Goal: Communication & Community: Answer question/provide support

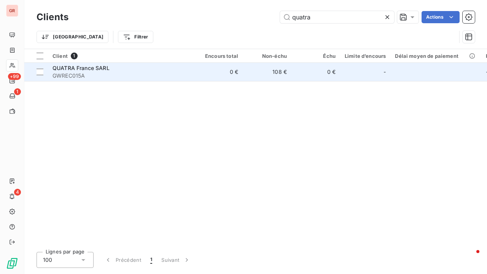
click at [89, 71] on div "QUATRA France SARL" at bounding box center [121, 68] width 137 height 8
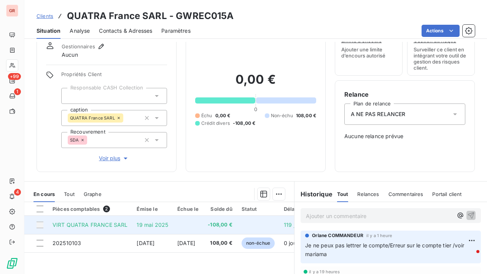
scroll to position [76, 0]
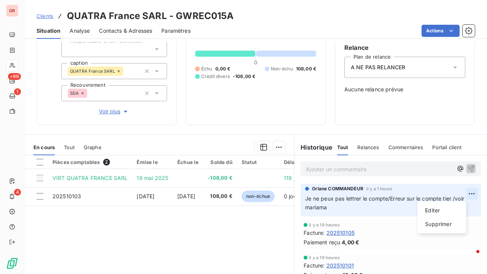
click at [463, 191] on html "GR +99 1 4 Clients QUATRA France SARL - GWREC015A Situation Analyse Contacts & …" at bounding box center [243, 137] width 487 height 274
click at [438, 210] on div "Editer" at bounding box center [441, 210] width 43 height 12
click at [449, 195] on span "Je ne peux pas lettrer le compte/Erreur sur le compte tier /voir mariama" at bounding box center [385, 202] width 161 height 15
click at [469, 202] on icon "button" at bounding box center [473, 203] width 8 height 8
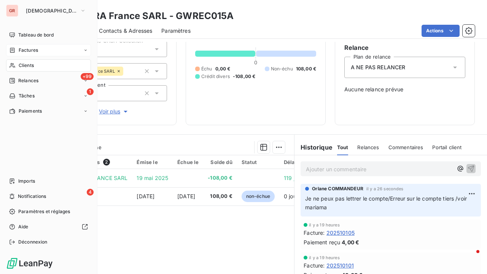
click at [25, 47] on span "Factures" at bounding box center [28, 50] width 19 height 7
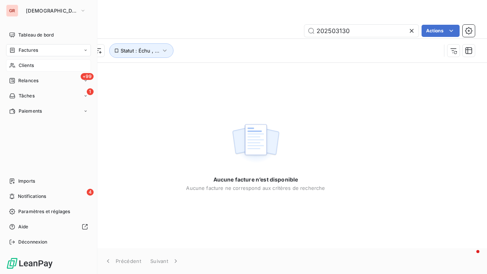
click at [31, 65] on span "Clients" at bounding box center [26, 65] width 15 height 7
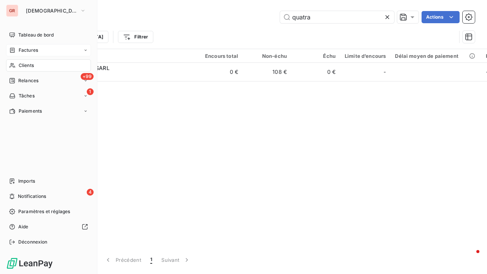
click at [28, 65] on span "Clients" at bounding box center [26, 65] width 15 height 7
click at [33, 48] on span "Factures" at bounding box center [28, 50] width 19 height 7
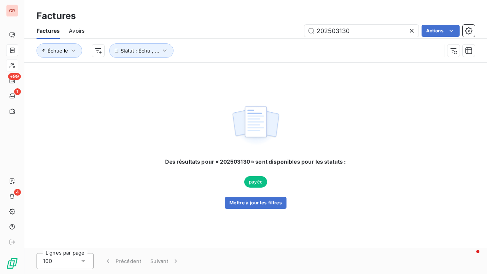
drag, startPoint x: 364, startPoint y: 33, endPoint x: 285, endPoint y: 33, distance: 78.4
click at [285, 33] on div "202503130 Actions" at bounding box center [284, 31] width 381 height 12
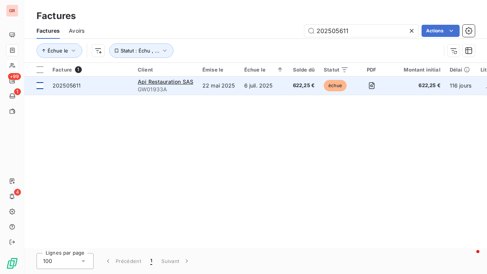
type input "202505611"
drag, startPoint x: 40, startPoint y: 86, endPoint x: 75, endPoint y: 87, distance: 35.0
click at [41, 86] on div at bounding box center [40, 85] width 7 height 7
click at [175, 86] on span "GW01933A" at bounding box center [166, 90] width 56 height 8
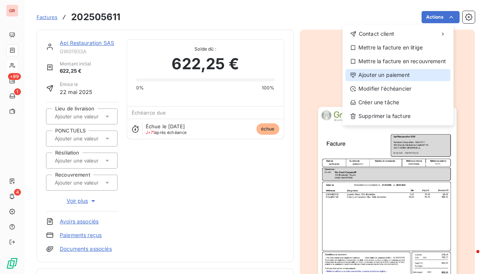
click at [400, 76] on div "Ajouter un paiement" at bounding box center [397, 75] width 105 height 12
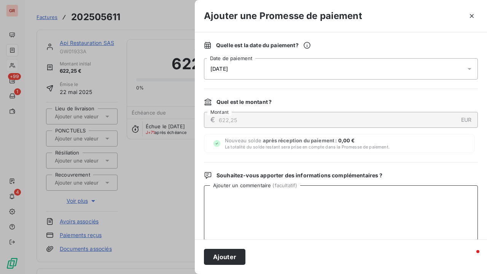
click at [304, 199] on textarea "Ajouter un commentaire ( facultatif )" at bounding box center [341, 224] width 274 height 79
click at [236, 196] on textarea "Avis de virment du 15/09/25 622.25 €" at bounding box center [341, 224] width 274 height 79
type textarea "Avis de virement du 15/09/25 622.25 €"
click at [466, 66] on icon at bounding box center [470, 69] width 8 height 8
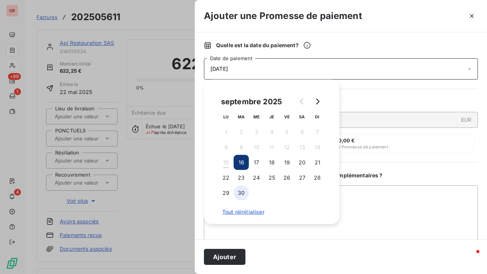
click at [242, 192] on button "30" at bounding box center [241, 192] width 15 height 15
click at [348, 218] on textarea "Avis de virement du 15/09/25 622.25 €" at bounding box center [341, 224] width 274 height 79
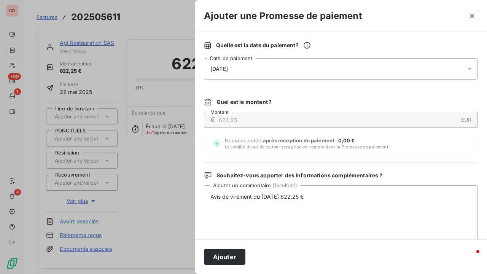
click at [230, 252] on button "Ajouter" at bounding box center [224, 257] width 41 height 16
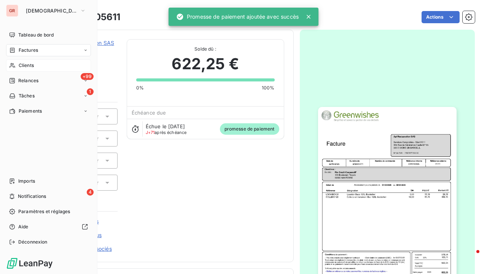
click at [37, 52] on span "Factures" at bounding box center [28, 50] width 19 height 7
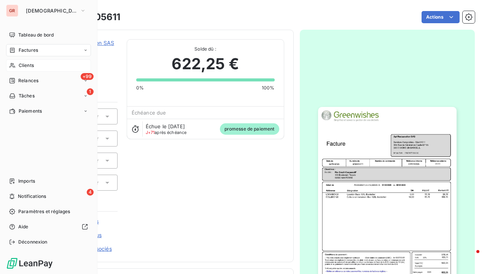
click at [38, 53] on div "Factures" at bounding box center [48, 50] width 85 height 12
click at [34, 49] on span "Factures" at bounding box center [28, 50] width 19 height 7
click at [37, 53] on span "Factures" at bounding box center [28, 50] width 19 height 7
click at [23, 65] on span "Clients" at bounding box center [26, 65] width 15 height 7
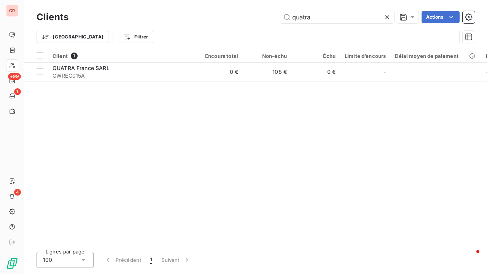
drag, startPoint x: 320, startPoint y: 21, endPoint x: 218, endPoint y: 21, distance: 102.0
click at [255, 21] on div "quatra Actions" at bounding box center [276, 17] width 397 height 12
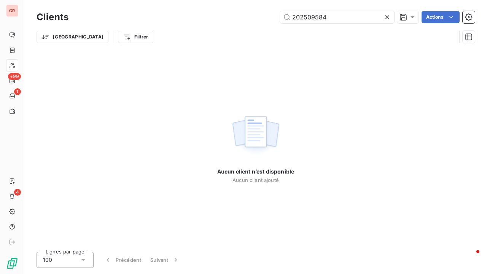
drag, startPoint x: 337, startPoint y: 22, endPoint x: 220, endPoint y: 24, distance: 117.2
click at [239, 24] on div "Clients 202509584 Actions" at bounding box center [256, 17] width 438 height 16
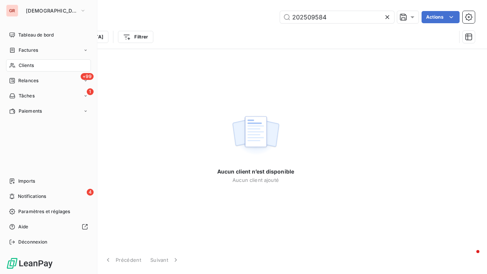
type input "202509584"
click at [33, 48] on span "Factures" at bounding box center [28, 50] width 19 height 7
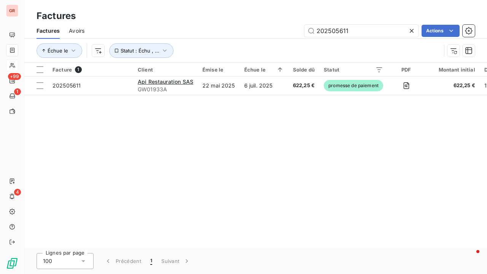
drag, startPoint x: 352, startPoint y: 33, endPoint x: 288, endPoint y: 29, distance: 64.1
click at [299, 28] on div "202505611 Actions" at bounding box center [284, 31] width 381 height 12
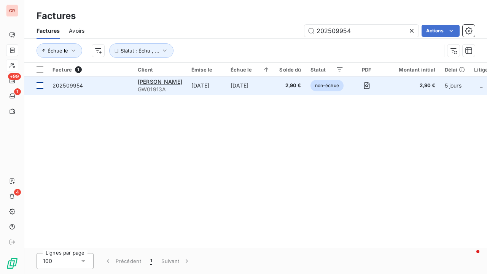
type input "202509954"
click at [39, 82] on div at bounding box center [40, 85] width 7 height 7
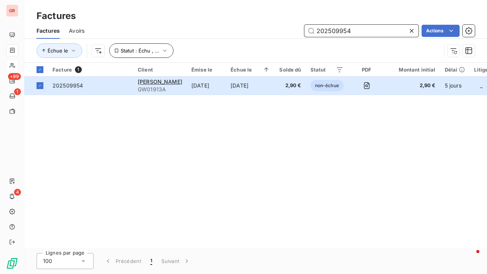
drag, startPoint x: 361, startPoint y: 32, endPoint x: 141, endPoint y: 46, distance: 220.7
click at [244, 37] on div "Factures Avoirs 202509954 Actions" at bounding box center [255, 31] width 463 height 16
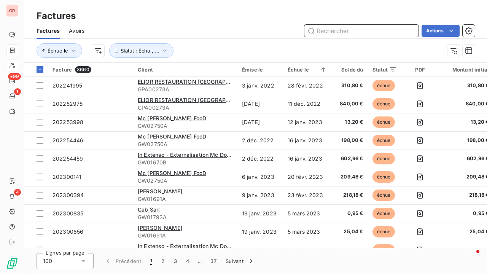
click at [339, 30] on input "text" at bounding box center [361, 31] width 114 height 12
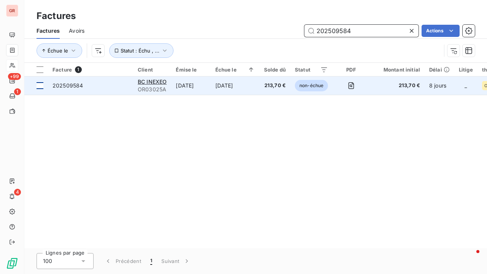
type input "202509584"
click at [41, 86] on div at bounding box center [40, 85] width 7 height 7
click at [150, 81] on span "BC INEXEO" at bounding box center [152, 81] width 29 height 6
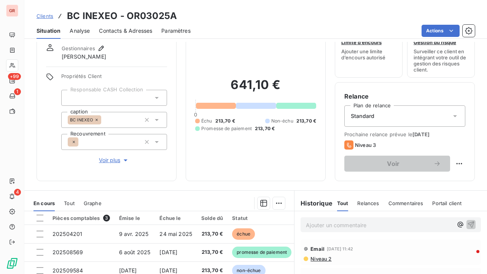
scroll to position [76, 0]
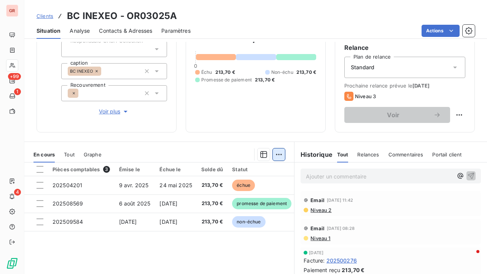
click at [277, 152] on html "GR +99 1 4 Clients BC INEXEO - OR03025A Situation Analyse Contacts & Adresses P…" at bounding box center [243, 137] width 487 height 274
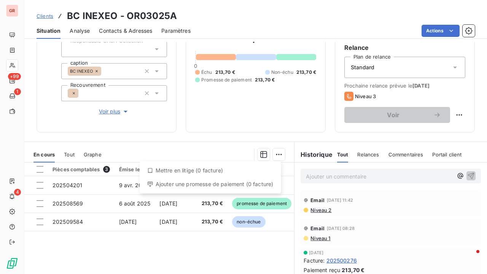
click at [169, 140] on html "GR +99 1 4 Clients BC INEXEO - OR03025A Situation Analyse Contacts & Adresses P…" at bounding box center [243, 137] width 487 height 274
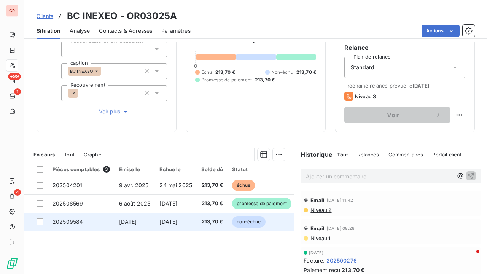
click at [45, 220] on td at bounding box center [36, 222] width 24 height 18
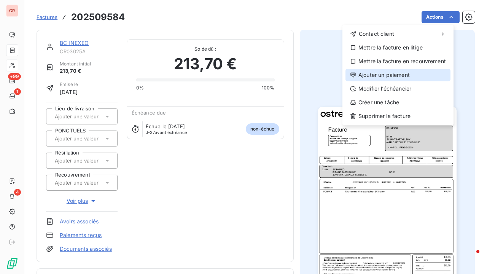
click at [395, 76] on div "Ajouter un paiement" at bounding box center [397, 75] width 105 height 12
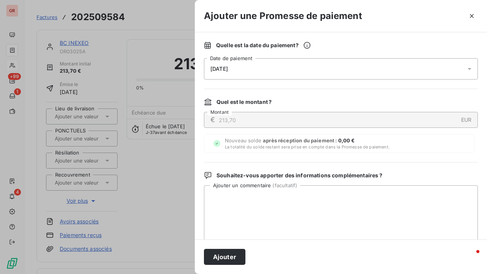
click at [466, 70] on icon at bounding box center [470, 69] width 8 height 8
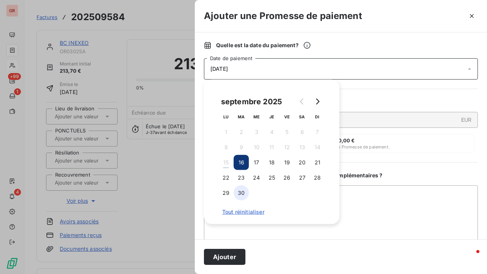
click at [240, 194] on button "30" at bounding box center [241, 192] width 15 height 15
click at [226, 253] on button "Ajouter" at bounding box center [224, 257] width 41 height 16
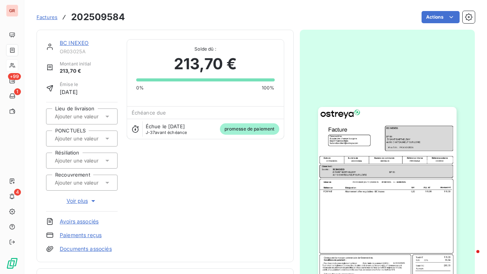
click at [78, 41] on link "BC INEXEO" at bounding box center [74, 43] width 29 height 6
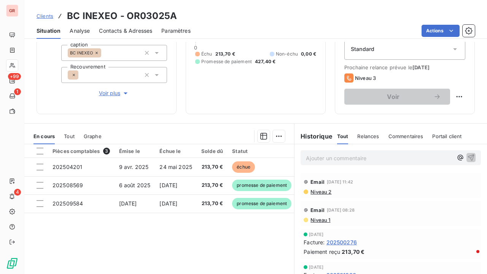
scroll to position [114, 0]
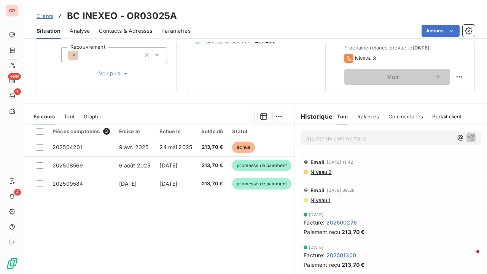
click at [321, 202] on span "Niveau 1" at bounding box center [320, 200] width 21 height 6
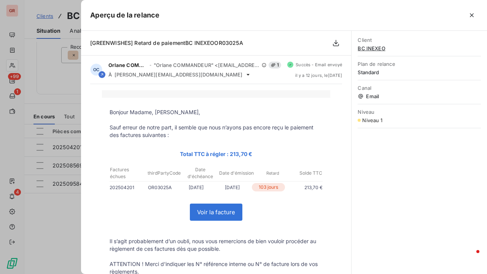
click at [79, 221] on div at bounding box center [243, 137] width 487 height 274
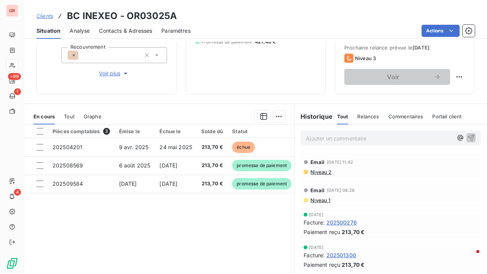
click at [323, 170] on span "Niveau 2" at bounding box center [321, 172] width 22 height 6
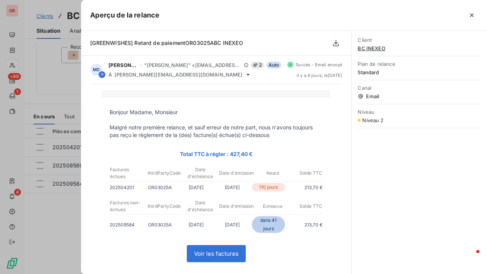
click at [81, 232] on div at bounding box center [243, 137] width 487 height 274
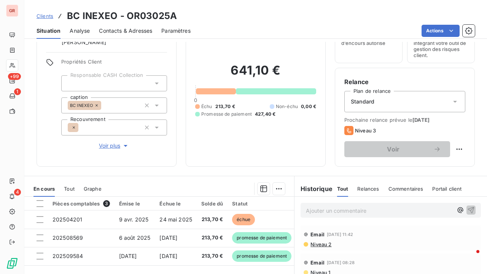
scroll to position [0, 0]
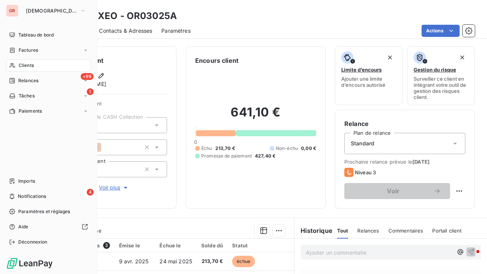
click at [27, 49] on span "Factures" at bounding box center [28, 50] width 19 height 7
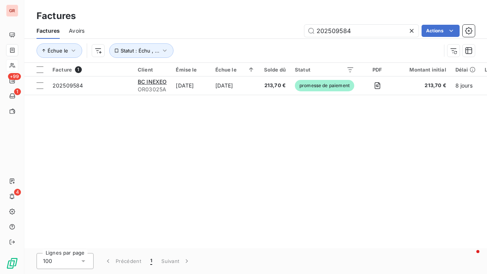
drag, startPoint x: 364, startPoint y: 27, endPoint x: 164, endPoint y: 36, distance: 199.5
click at [191, 40] on div "Factures Avoirs 202509584 Actions Échue le Statut : Échu , ..." at bounding box center [255, 43] width 463 height 40
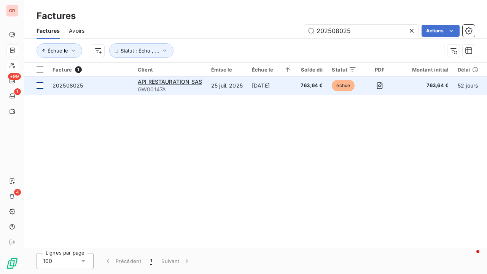
type input "202508025"
click at [45, 87] on td at bounding box center [36, 85] width 24 height 18
click at [167, 82] on span "API RESTAURATION SAS" at bounding box center [170, 81] width 64 height 6
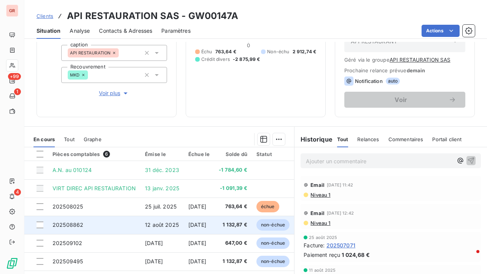
scroll to position [114, 0]
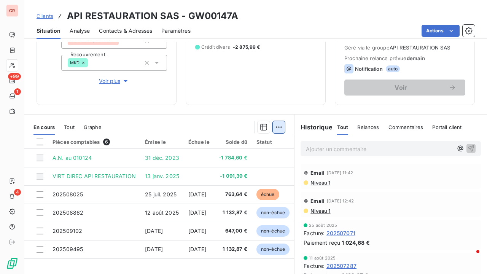
click at [277, 125] on html "GR +99 1 4 Clients API RESTAURATION SAS - GW00147A Situation Analyse Contacts &…" at bounding box center [243, 137] width 487 height 274
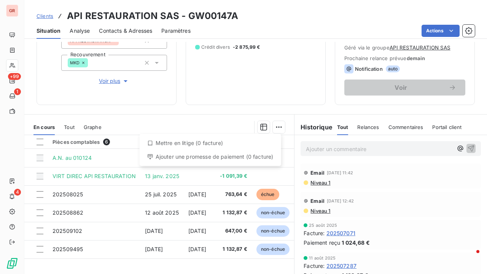
click at [246, 77] on html "GR +99 1 4 Clients API RESTAURATION SAS - GW00147A Situation Analyse Contacts &…" at bounding box center [243, 137] width 487 height 274
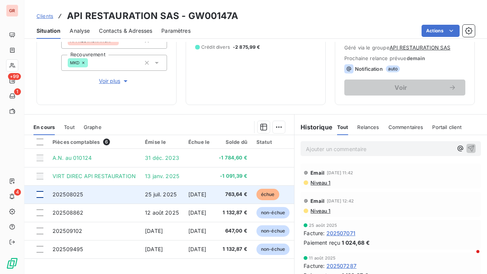
click at [43, 195] on div at bounding box center [40, 194] width 7 height 7
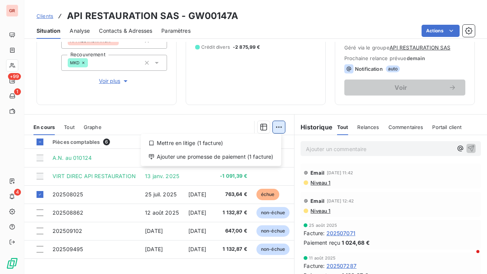
click at [275, 125] on html "GR +99 1 4 Clients API RESTAURATION SAS - GW00147A Situation Analyse Contacts &…" at bounding box center [243, 137] width 487 height 274
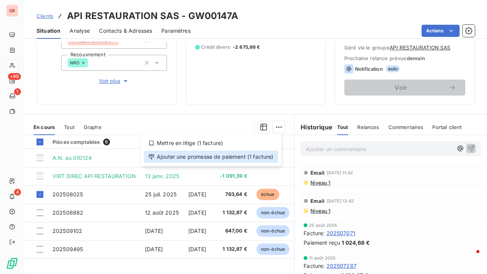
click at [230, 155] on div "Ajouter une promesse de paiement (1 facture)" at bounding box center [211, 157] width 134 height 12
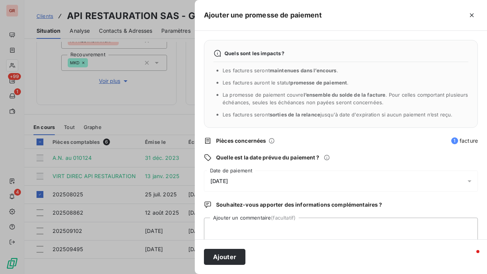
click at [466, 179] on icon at bounding box center [470, 181] width 8 height 8
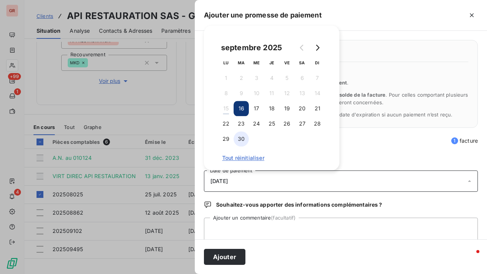
click at [242, 137] on button "30" at bounding box center [241, 138] width 15 height 15
click at [237, 226] on textarea "Ajouter un commentaire (facultatif)" at bounding box center [341, 232] width 274 height 29
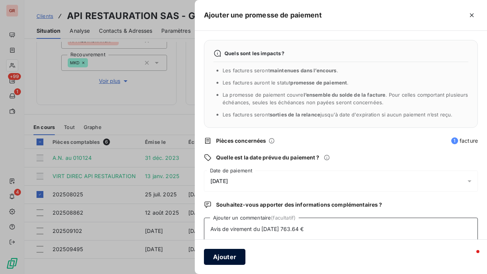
type textarea "Avis de virement du 15/09/25 763.64 €"
click at [221, 256] on button "Ajouter" at bounding box center [224, 257] width 41 height 16
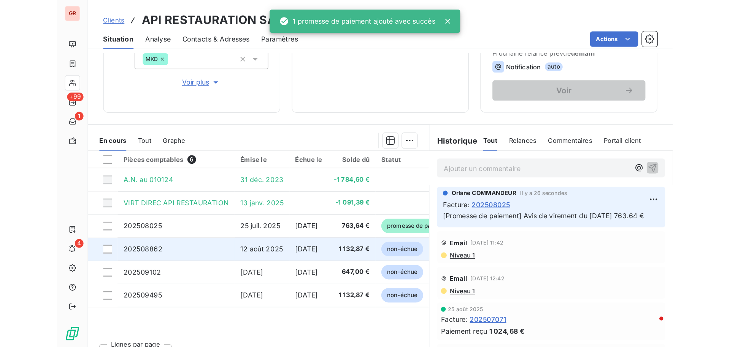
scroll to position [144, 0]
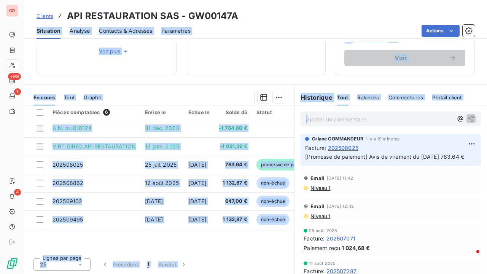
drag, startPoint x: 291, startPoint y: 9, endPoint x: 664, endPoint y: 107, distance: 384.6
click at [487, 107] on html "GR +99 1 4 Clients API RESTAURATION SAS - GW00147A Situation Analyse Contacts &…" at bounding box center [243, 137] width 487 height 274
click at [301, 7] on div "Clients API RESTAURATION SAS - GW00147A Situation Analyse Contacts & Adresses P…" at bounding box center [255, 19] width 463 height 39
click at [303, 35] on div "Actions" at bounding box center [337, 31] width 275 height 12
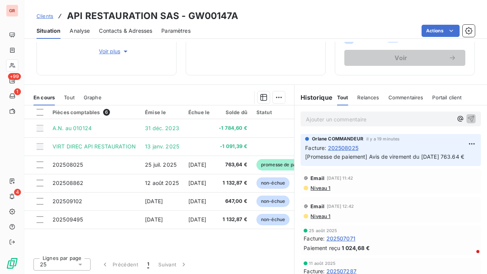
drag, startPoint x: 262, startPoint y: 17, endPoint x: 352, endPoint y: 22, distance: 89.5
click at [352, 22] on div "Clients API RESTAURATION SAS - GW00147A" at bounding box center [255, 16] width 463 height 14
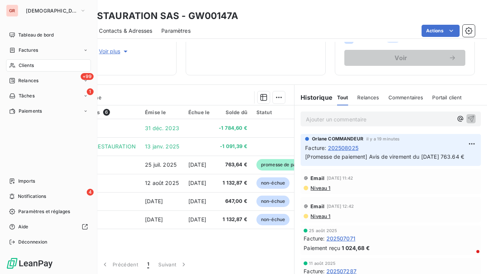
click at [36, 48] on span "Factures" at bounding box center [28, 50] width 19 height 7
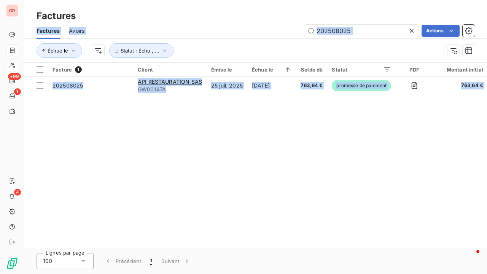
drag, startPoint x: 207, startPoint y: 6, endPoint x: 636, endPoint y: 80, distance: 435.4
click at [487, 80] on html "GR +99 1 4 Factures Factures Avoirs 202508025 Actions Échue le Statut : Échu , …" at bounding box center [243, 137] width 487 height 274
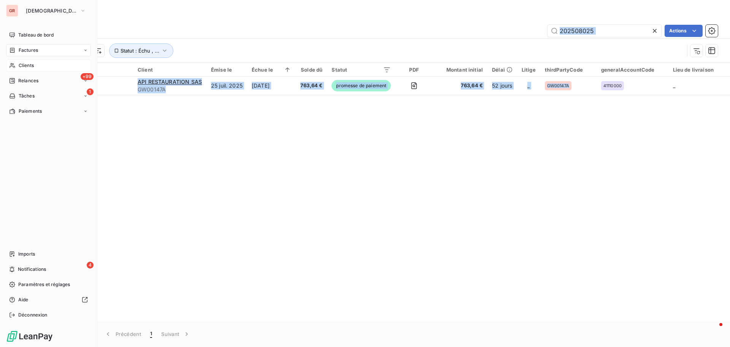
click at [31, 48] on span "Factures" at bounding box center [28, 50] width 19 height 7
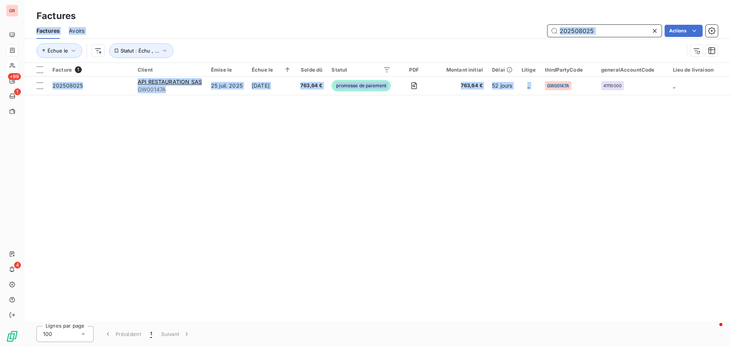
click at [487, 30] on input "202508025" at bounding box center [605, 31] width 114 height 12
click at [487, 33] on input "202508025" at bounding box center [605, 31] width 114 height 12
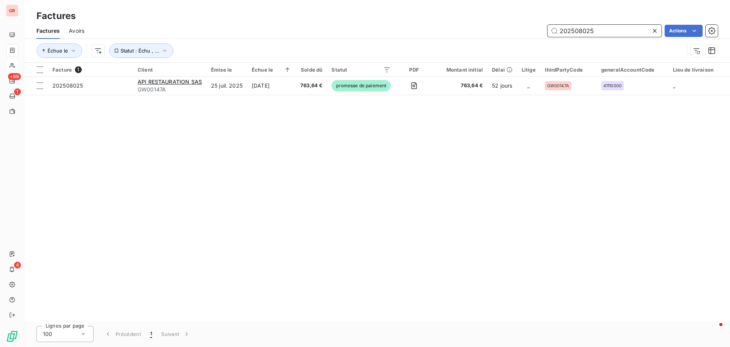
drag, startPoint x: 603, startPoint y: 34, endPoint x: 455, endPoint y: 39, distance: 148.1
click at [455, 39] on div "Factures Avoirs 202508025 Actions Échue le Statut : Échu , ..." at bounding box center [377, 43] width 706 height 40
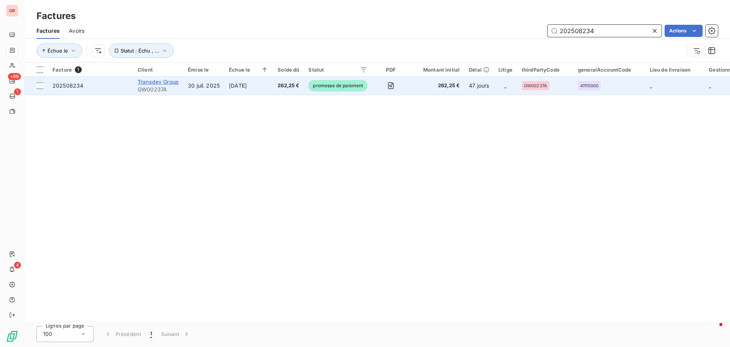
type input "202508234"
click at [164, 81] on span "Transdev Group" at bounding box center [158, 81] width 41 height 6
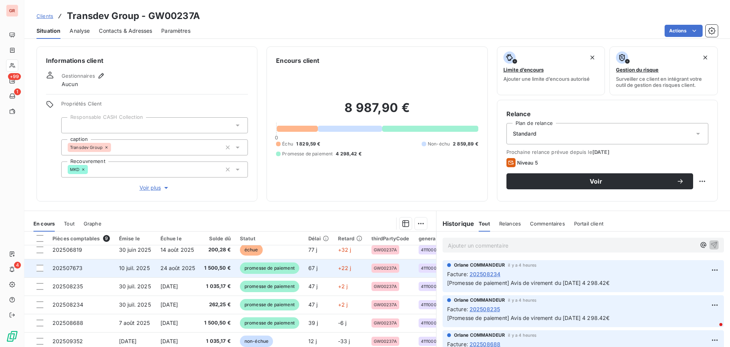
scroll to position [35, 0]
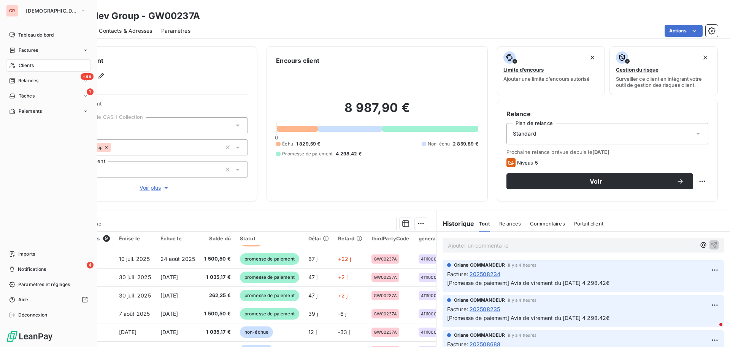
click at [35, 51] on span "Factures" at bounding box center [28, 50] width 19 height 7
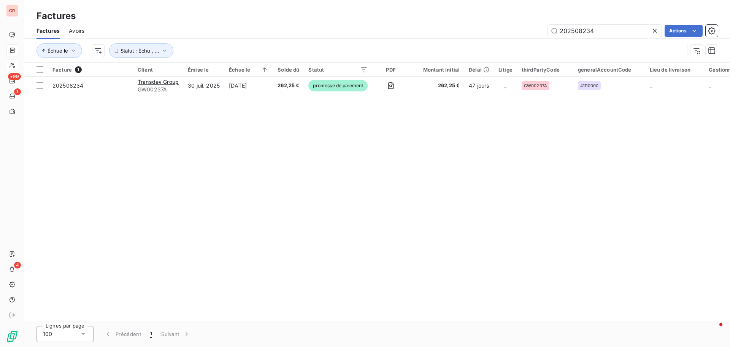
drag, startPoint x: 609, startPoint y: 33, endPoint x: 374, endPoint y: 35, distance: 235.1
click at [374, 35] on div "202508234 Actions" at bounding box center [406, 31] width 625 height 12
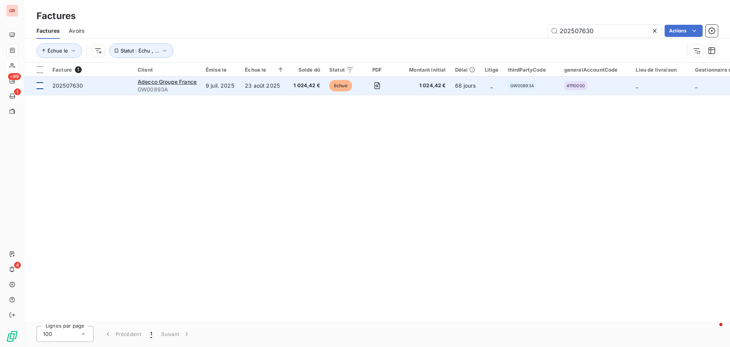
type input "202507630"
click at [45, 83] on td at bounding box center [36, 85] width 24 height 18
click at [189, 85] on div "Adecco Groupe France" at bounding box center [167, 82] width 59 height 8
click at [44, 85] on td at bounding box center [36, 85] width 24 height 18
click at [152, 83] on span "Adecco Groupe France" at bounding box center [167, 81] width 59 height 6
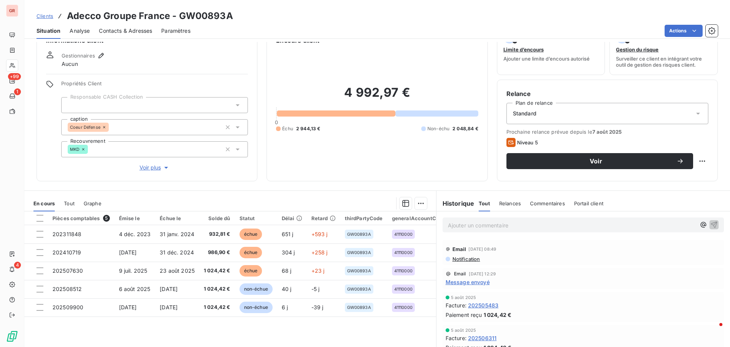
scroll to position [38, 0]
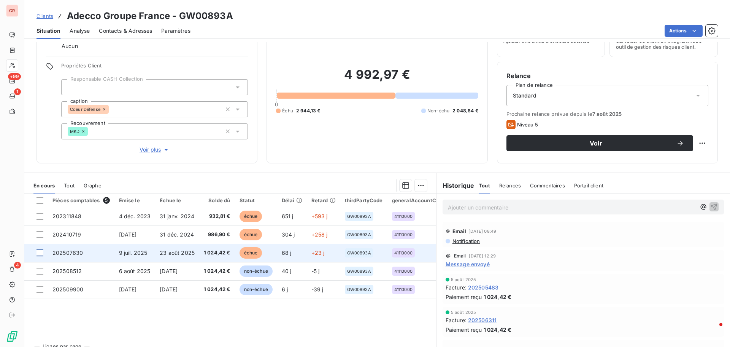
click at [42, 253] on div at bounding box center [40, 252] width 7 height 7
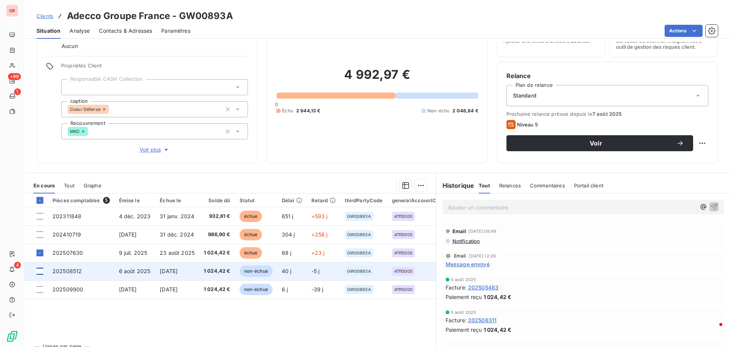
click at [40, 271] on div at bounding box center [40, 270] width 7 height 7
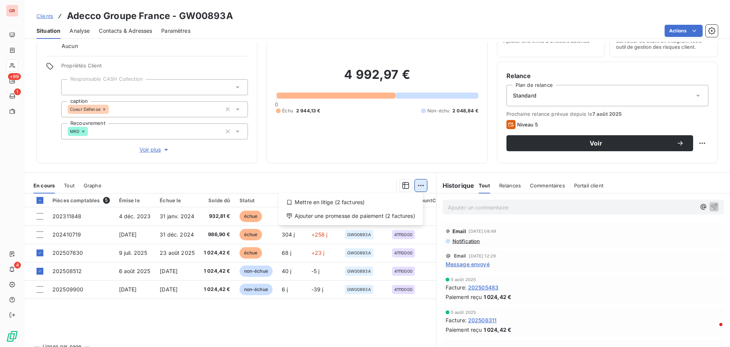
click at [420, 186] on html "GR +99 1 4 Clients Adecco Groupe France - GW00893A Situation Analyse Contacts &…" at bounding box center [365, 173] width 730 height 347
click at [356, 217] on div "Ajouter une promesse de paiement (2 factures)" at bounding box center [351, 216] width 138 height 12
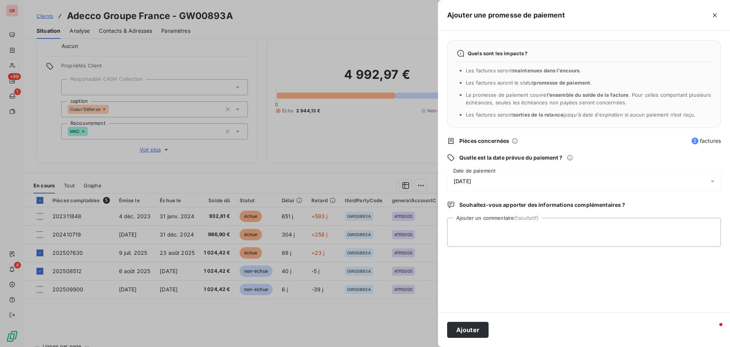
click at [487, 183] on icon at bounding box center [713, 181] width 8 height 8
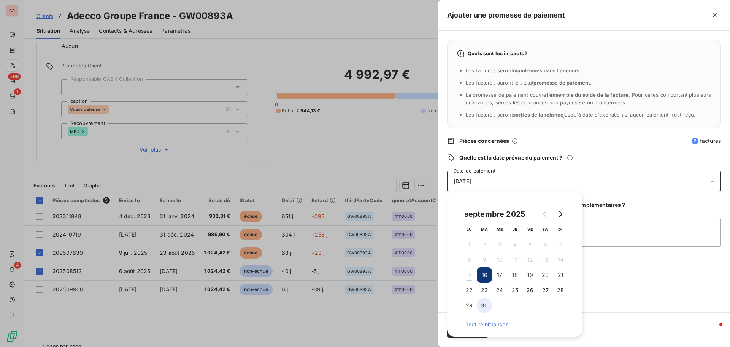
click at [485, 274] on button "30" at bounding box center [484, 305] width 15 height 15
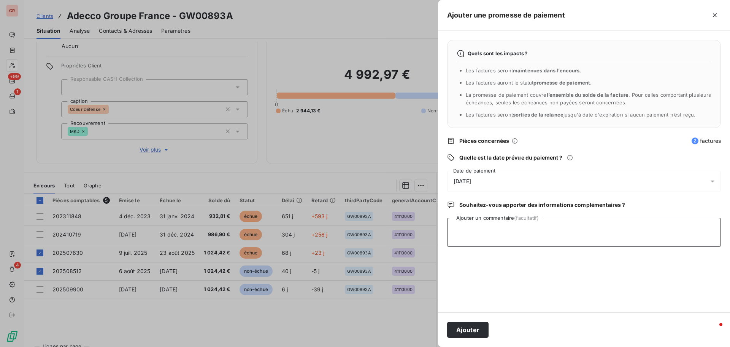
click at [487, 225] on textarea "Ajouter un commentaire (facultatif)" at bounding box center [584, 232] width 274 height 29
type textarea "Avis de virement du 15/09/25 2 048.84 €"
click at [478, 274] on button "Ajouter" at bounding box center [467, 329] width 41 height 16
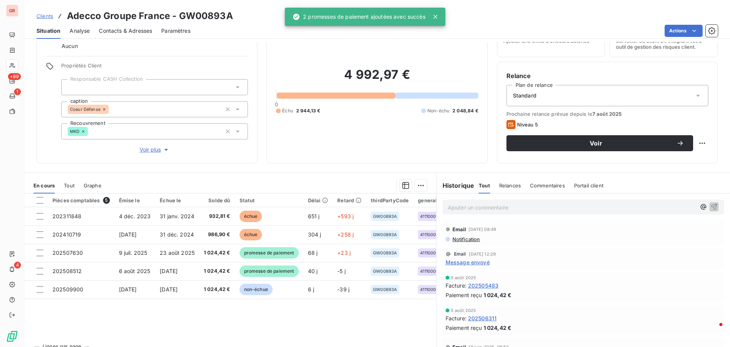
scroll to position [76, 0]
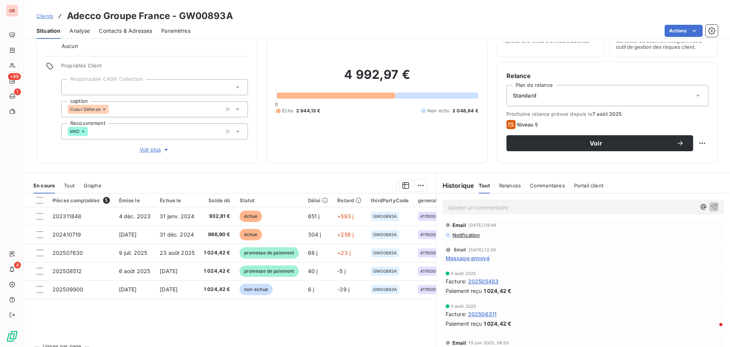
click at [479, 257] on span "Message envoyé" at bounding box center [468, 258] width 44 height 8
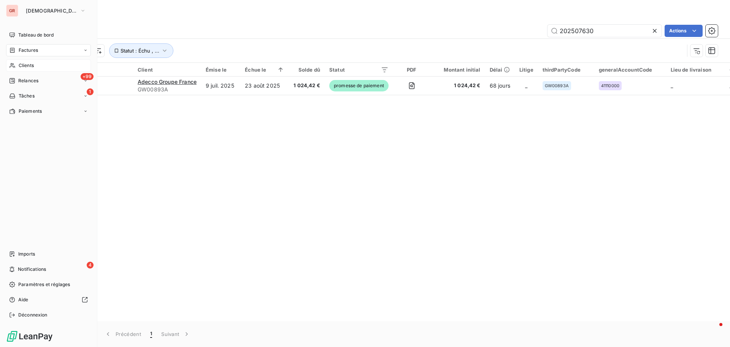
click at [35, 50] on span "Factures" at bounding box center [28, 50] width 19 height 7
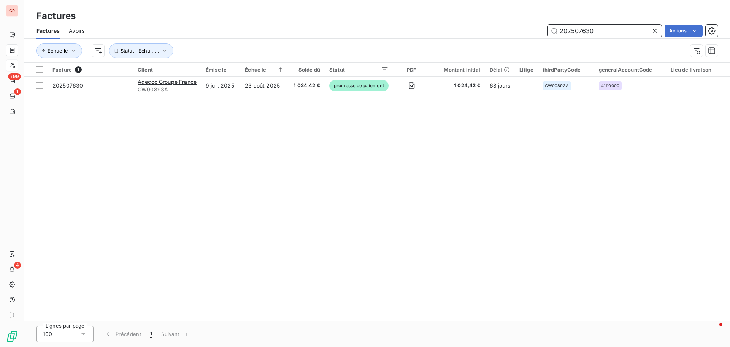
drag, startPoint x: 592, startPoint y: 32, endPoint x: 489, endPoint y: 40, distance: 103.1
click at [487, 40] on div "Factures Avoirs 202507630 Actions Échue le Statut : Échu , ..." at bounding box center [377, 43] width 706 height 40
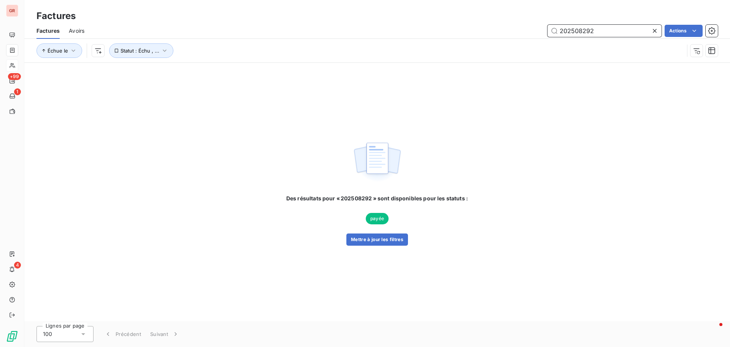
drag, startPoint x: 606, startPoint y: 30, endPoint x: 404, endPoint y: 60, distance: 205.0
click at [408, 60] on div "Factures Avoirs 202508292 Actions Échue le Statut : Échu , ..." at bounding box center [377, 43] width 706 height 40
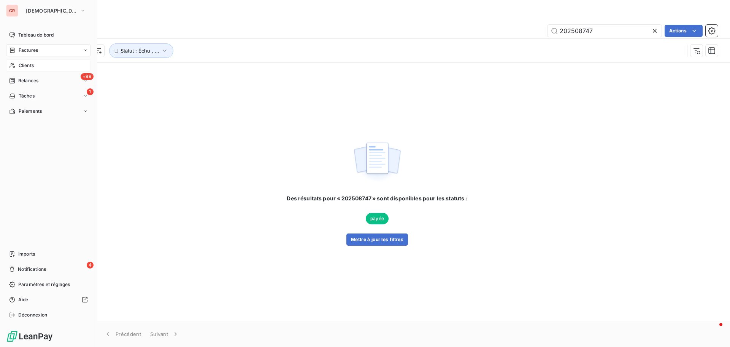
click at [28, 49] on span "Factures" at bounding box center [28, 50] width 19 height 7
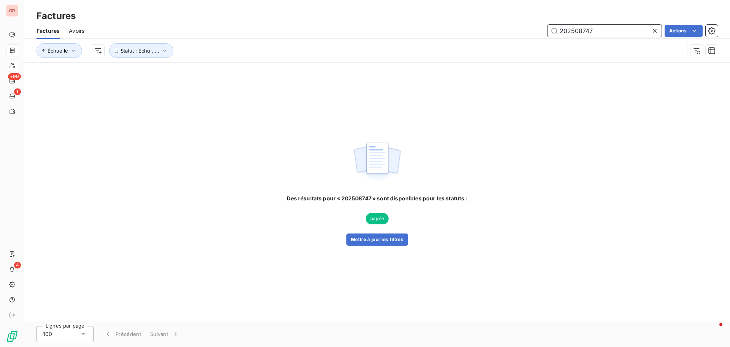
drag, startPoint x: 605, startPoint y: 29, endPoint x: 475, endPoint y: 29, distance: 129.7
click at [481, 29] on div "202508747 Actions" at bounding box center [406, 31] width 625 height 12
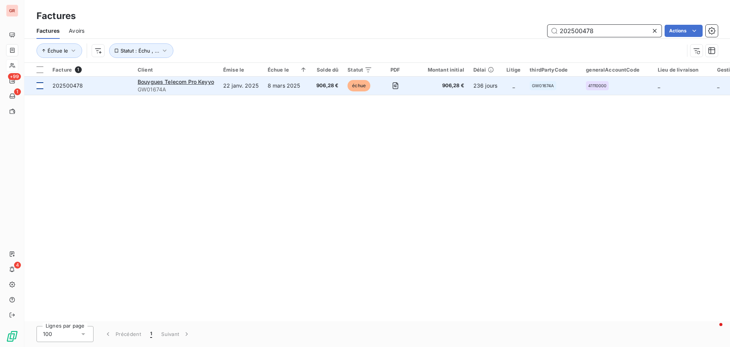
type input "202500478"
click at [41, 83] on div at bounding box center [40, 85] width 7 height 7
click at [188, 83] on span "Bouygues Telecom Pro Keyyo" at bounding box center [176, 81] width 76 height 6
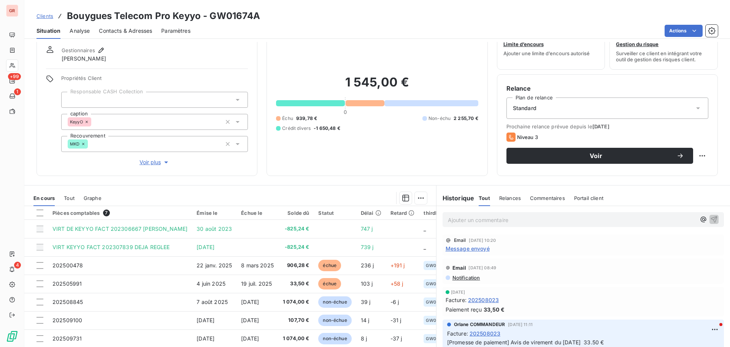
scroll to position [54, 0]
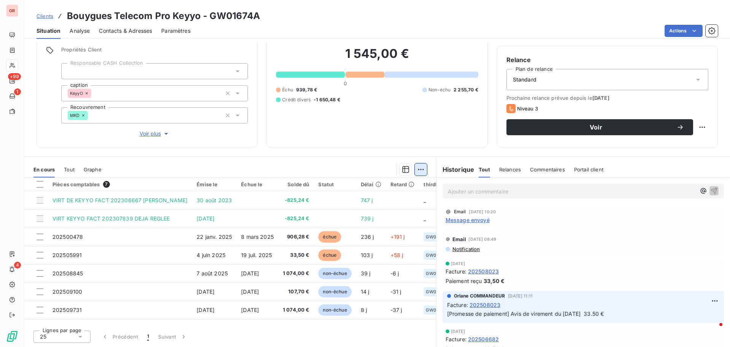
click at [419, 169] on html "GR +99 1 4 Clients Bouygues Telecom Pro Keyyo - GW01674A Situation Analyse Cont…" at bounding box center [365, 173] width 730 height 347
click at [367, 200] on div "Ajouter une promesse de paiement (0 facture)" at bounding box center [352, 200] width 135 height 12
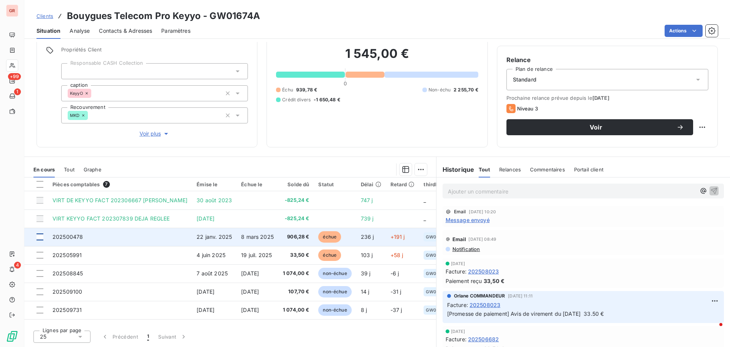
click at [37, 235] on div at bounding box center [40, 236] width 7 height 7
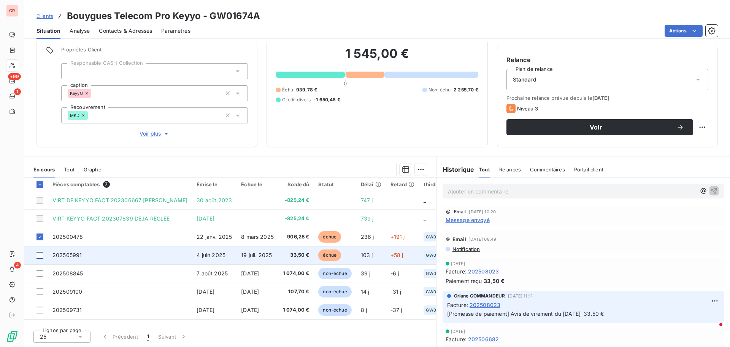
click at [38, 257] on div at bounding box center [40, 254] width 7 height 7
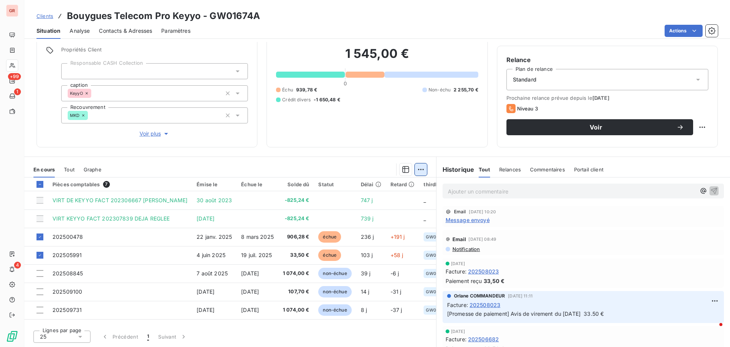
click at [420, 165] on html "GR +99 1 4 Clients Bouygues Telecom Pro Keyyo - GW01674A Situation Analyse Cont…" at bounding box center [365, 173] width 730 height 347
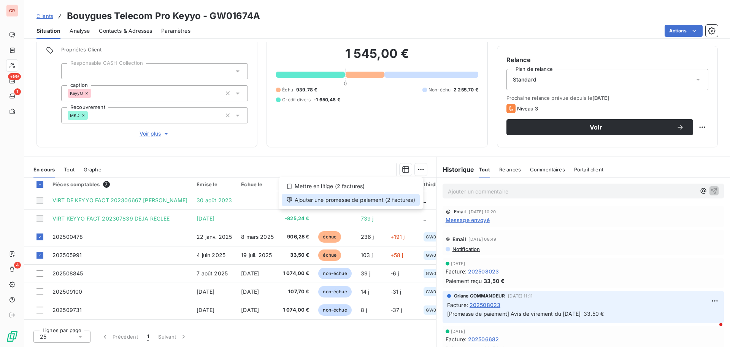
click at [371, 199] on div "Ajouter une promesse de paiement (2 factures)" at bounding box center [351, 200] width 138 height 12
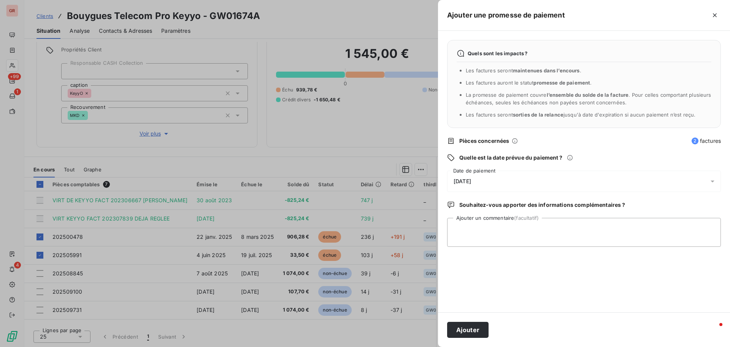
click at [487, 180] on icon at bounding box center [713, 181] width 8 height 8
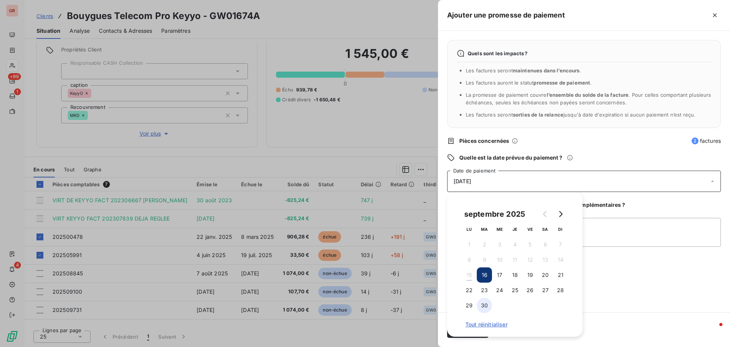
click at [484, 274] on button "30" at bounding box center [484, 305] width 15 height 15
click at [487, 226] on textarea "Ajouter un commentaire (facultatif)" at bounding box center [584, 232] width 274 height 29
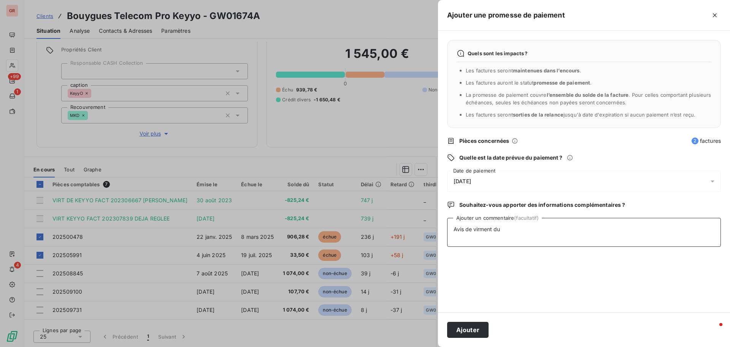
click at [479, 229] on textarea "Avis de virment du" at bounding box center [584, 232] width 274 height 29
click at [487, 229] on textarea "Avis de virement du" at bounding box center [584, 232] width 274 height 29
type textarea "Avis de virement du 15/09/25 939.78 €"
click at [473, 274] on button "Ajouter" at bounding box center [467, 329] width 41 height 16
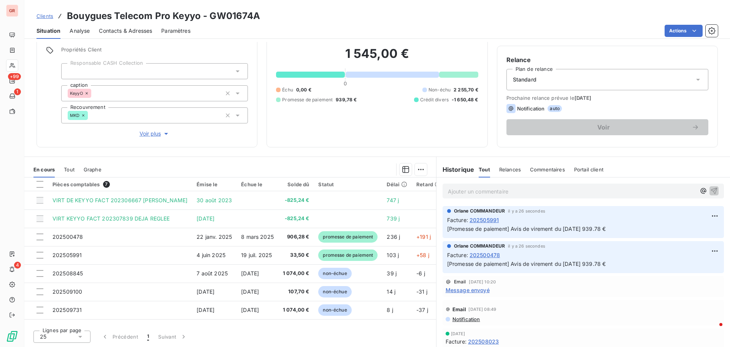
click at [456, 274] on span "Message envoyé" at bounding box center [468, 290] width 44 height 8
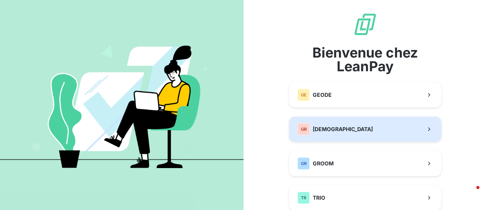
click at [347, 133] on div "GR GREENWISHES" at bounding box center [335, 129] width 75 height 12
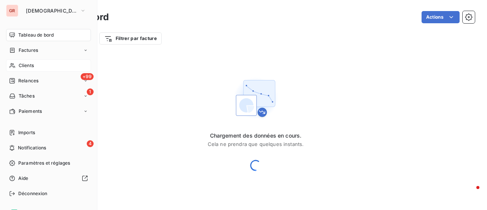
click at [32, 69] on div "Clients" at bounding box center [48, 65] width 85 height 12
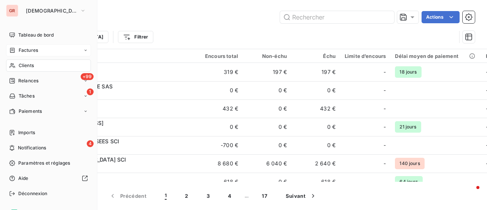
click at [26, 51] on span "Factures" at bounding box center [28, 50] width 19 height 7
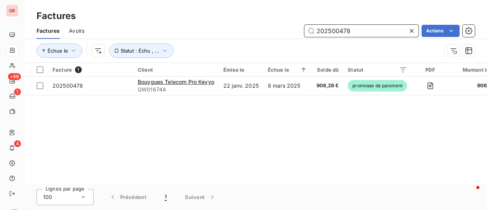
drag, startPoint x: 359, startPoint y: 31, endPoint x: 289, endPoint y: 31, distance: 70.0
click at [319, 31] on input "202500478" at bounding box center [361, 31] width 114 height 12
click at [364, 34] on input "202500478" at bounding box center [361, 31] width 114 height 12
click at [351, 30] on input "202500478" at bounding box center [361, 31] width 114 height 12
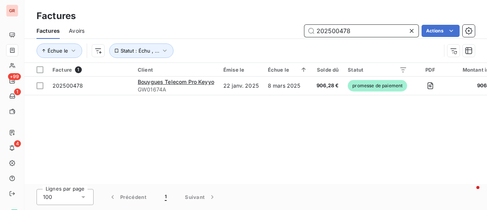
drag, startPoint x: 353, startPoint y: 30, endPoint x: 360, endPoint y: 35, distance: 8.0
click at [355, 31] on input "202500478" at bounding box center [361, 31] width 114 height 12
type input "20250047"
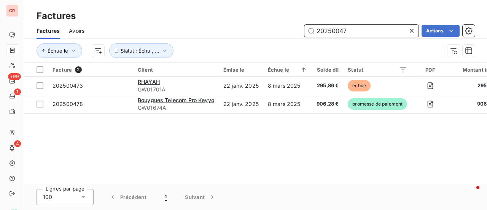
drag, startPoint x: 341, startPoint y: 29, endPoint x: 280, endPoint y: 19, distance: 62.0
click at [282, 19] on div "Factures Factures Avoirs 20250047 Actions Échue le Statut : Échu , ..." at bounding box center [255, 31] width 463 height 63
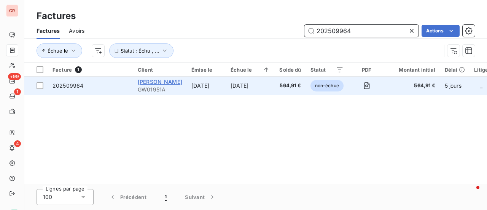
type input "202509964"
click at [164, 84] on span "[PERSON_NAME]" at bounding box center [160, 81] width 45 height 6
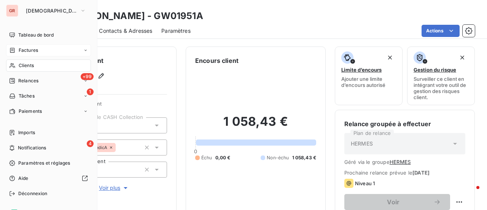
click at [33, 51] on span "Factures" at bounding box center [28, 50] width 19 height 7
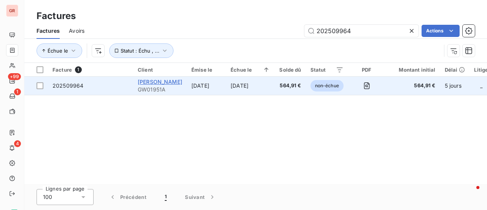
click at [160, 80] on span "[PERSON_NAME]" at bounding box center [160, 81] width 45 height 6
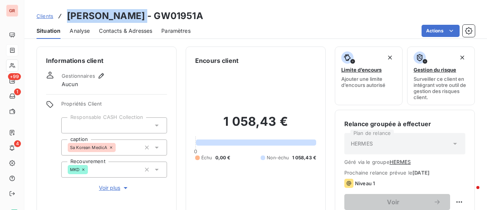
drag, startPoint x: 133, startPoint y: 16, endPoint x: 63, endPoint y: 17, distance: 70.4
click at [63, 17] on div "Clients [PERSON_NAME] - GW01951A" at bounding box center [120, 16] width 167 height 14
click at [103, 18] on h3 "[PERSON_NAME] - GW01951A" at bounding box center [135, 16] width 136 height 14
drag, startPoint x: 103, startPoint y: 18, endPoint x: 63, endPoint y: 19, distance: 40.3
click at [63, 19] on div "Clients [PERSON_NAME] - GW01951A" at bounding box center [120, 16] width 167 height 14
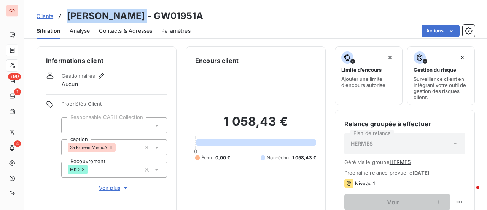
drag, startPoint x: 133, startPoint y: 15, endPoint x: 66, endPoint y: 17, distance: 67.0
click at [66, 16] on div "Clients [PERSON_NAME] - GW01951A" at bounding box center [120, 16] width 167 height 14
copy h3 "[PERSON_NAME]"
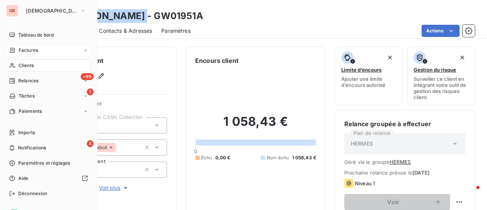
click at [36, 49] on span "Factures" at bounding box center [28, 50] width 19 height 7
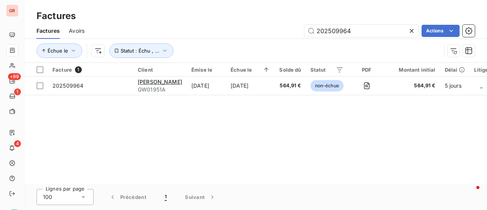
drag, startPoint x: 364, startPoint y: 32, endPoint x: 222, endPoint y: 32, distance: 142.7
click at [229, 32] on div "202509964 Actions" at bounding box center [284, 31] width 381 height 12
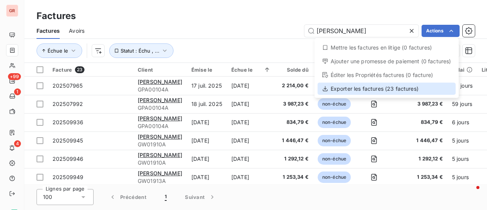
click at [370, 89] on div "Exporter les factures (23 factures)" at bounding box center [387, 89] width 138 height 12
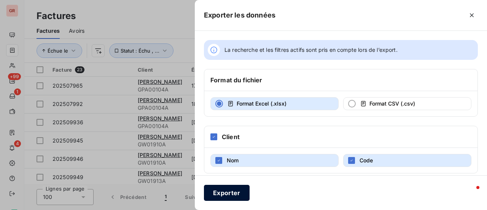
click at [238, 194] on button "Exporter" at bounding box center [227, 193] width 46 height 16
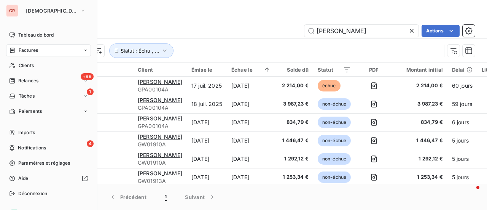
click at [35, 51] on span "Factures" at bounding box center [28, 50] width 19 height 7
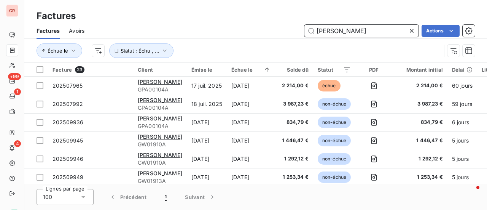
drag, startPoint x: 370, startPoint y: 34, endPoint x: 223, endPoint y: 40, distance: 147.3
click at [223, 40] on div "Factures Avoirs [PERSON_NAME] Actions Échue le Statut : Échu , ..." at bounding box center [255, 43] width 463 height 40
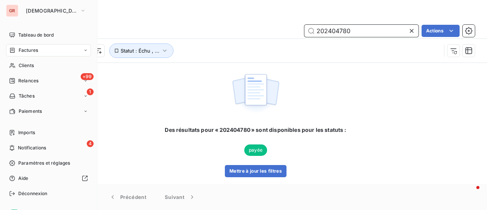
type input "202404780"
click at [33, 51] on span "Factures" at bounding box center [28, 50] width 19 height 7
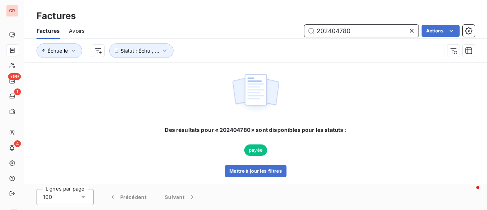
drag, startPoint x: 364, startPoint y: 30, endPoint x: 201, endPoint y: 29, distance: 162.5
click at [224, 29] on div "202404780 Actions" at bounding box center [284, 31] width 381 height 12
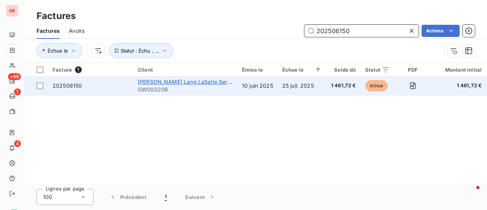
type input "202506150"
click at [173, 82] on span "[PERSON_NAME] Lang LaSalle Services" at bounding box center [189, 81] width 103 height 6
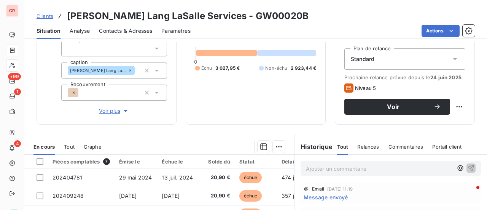
scroll to position [84, 0]
click at [125, 29] on span "Contacts & Adresses" at bounding box center [125, 31] width 53 height 8
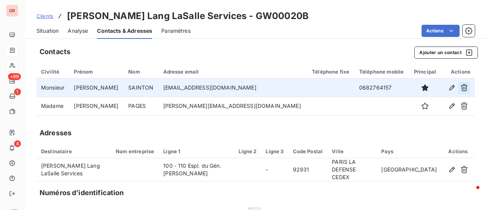
click at [461, 88] on icon "button" at bounding box center [464, 88] width 8 height 8
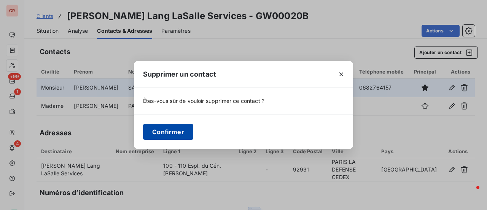
click at [177, 134] on button "Confirmer" at bounding box center [168, 132] width 50 height 16
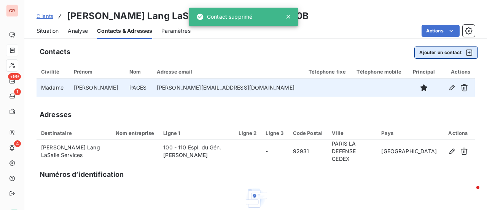
click at [465, 51] on icon "button" at bounding box center [469, 53] width 8 height 8
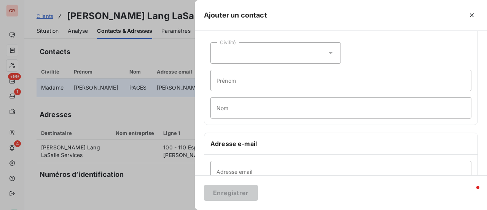
scroll to position [38, 0]
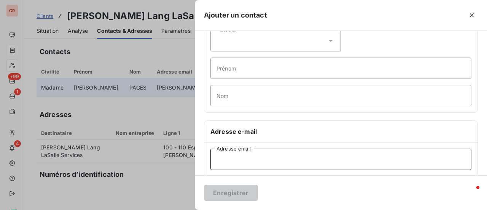
click at [250, 156] on input "Adresse email" at bounding box center [340, 158] width 261 height 21
paste input ""Pages, [PERSON_NAME]" <[PERSON_NAME][EMAIL_ADDRESS][DOMAIN_NAME]>"
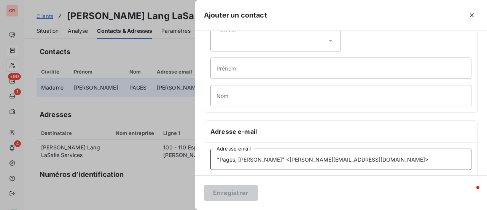
drag, startPoint x: 263, startPoint y: 156, endPoint x: 192, endPoint y: 167, distance: 71.5
click at [192, 209] on div "Ajouter un contact Informations générales Civilité Prénom Nom Adresse e-mail "P…" at bounding box center [243, 210] width 487 height 0
drag, startPoint x: 281, startPoint y: 159, endPoint x: 275, endPoint y: 160, distance: 5.4
click at [274, 160] on input "[PERSON_NAME][EMAIL_ADDRESS][DOMAIN_NAME]>" at bounding box center [340, 158] width 261 height 21
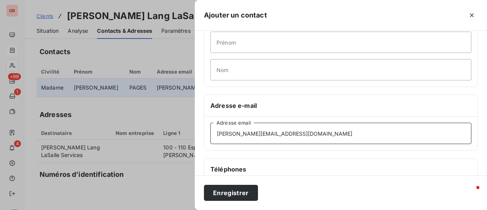
scroll to position [76, 0]
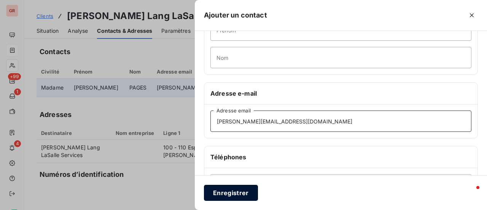
type input "[PERSON_NAME][EMAIL_ADDRESS][DOMAIN_NAME]"
click at [241, 192] on button "Enregistrer" at bounding box center [231, 193] width 54 height 16
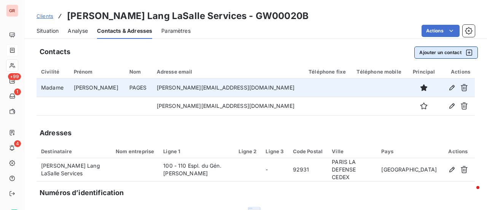
click at [465, 53] on icon "button" at bounding box center [469, 53] width 8 height 8
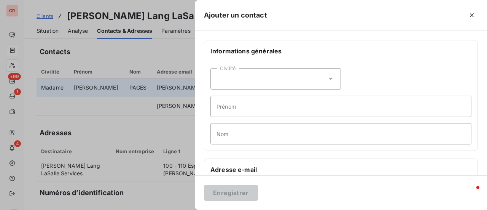
click at [260, 166] on h6 "Adresse e-mail" at bounding box center [340, 169] width 261 height 9
click at [226, 170] on h6 "Adresse e-mail" at bounding box center [340, 169] width 261 height 9
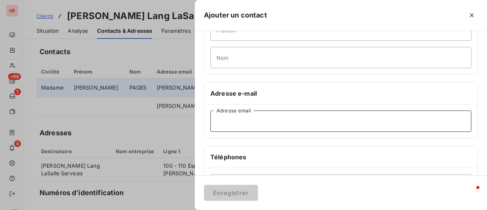
click at [229, 121] on input "Adresse email" at bounding box center [340, 120] width 261 height 21
paste input ""[PERSON_NAME]" <[PERSON_NAME][EMAIL_ADDRESS][PERSON_NAME][DOMAIN_NAME]>"
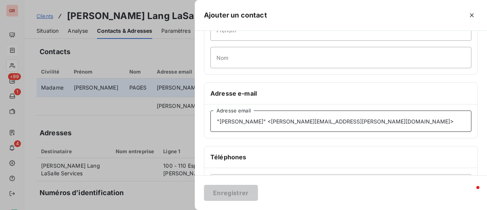
drag, startPoint x: 271, startPoint y: 120, endPoint x: 195, endPoint y: 124, distance: 76.2
click at [197, 124] on div "Informations générales Civilité Prénom Nom Adresse e-mail "[PERSON_NAME]" <[PER…" at bounding box center [341, 133] width 292 height 338
click at [289, 122] on input "[PERSON_NAME][EMAIL_ADDRESS][PERSON_NAME][DOMAIN_NAME]>" at bounding box center [340, 120] width 261 height 21
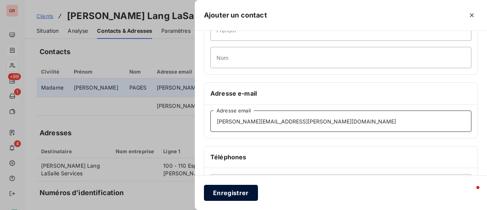
type input "[PERSON_NAME][EMAIL_ADDRESS][PERSON_NAME][DOMAIN_NAME]"
click at [242, 193] on button "Enregistrer" at bounding box center [231, 193] width 54 height 16
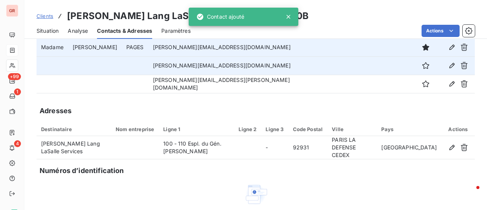
scroll to position [0, 0]
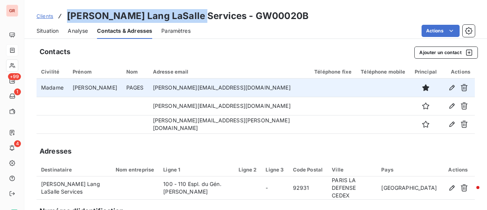
drag, startPoint x: 194, startPoint y: 18, endPoint x: 60, endPoint y: 20, distance: 133.9
click at [60, 20] on div "Clients [PERSON_NAME] Lang LaSalle Services - GW00020B" at bounding box center [173, 16] width 272 height 14
copy h3 "[PERSON_NAME] Lang LaSalle Services"
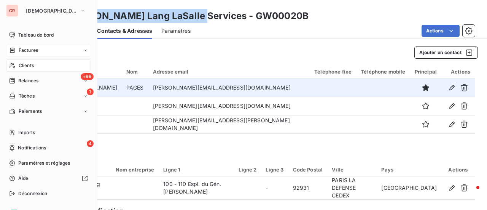
click at [36, 53] on span "Factures" at bounding box center [28, 50] width 19 height 7
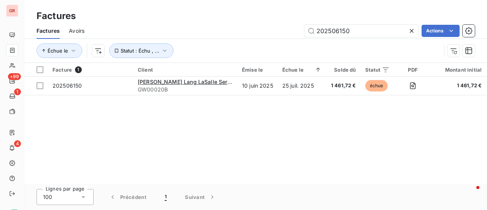
drag, startPoint x: 367, startPoint y: 32, endPoint x: 297, endPoint y: 33, distance: 70.0
click at [298, 33] on div "202506150 Actions" at bounding box center [284, 31] width 381 height 12
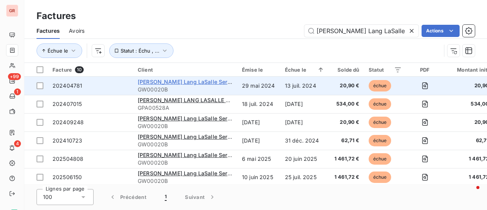
type input "[PERSON_NAME] Lang LaSalle Services"
click at [191, 79] on span "[PERSON_NAME] Lang LaSalle Services" at bounding box center [189, 81] width 103 height 6
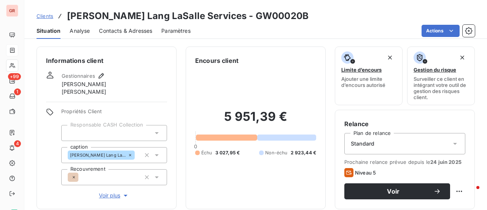
click at [135, 32] on span "Contacts & Adresses" at bounding box center [125, 31] width 53 height 8
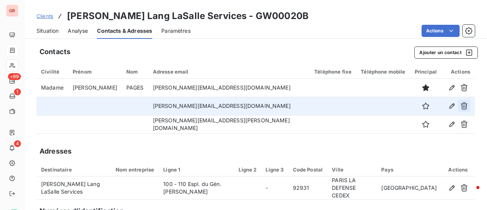
click at [461, 107] on icon "button" at bounding box center [464, 106] width 8 height 8
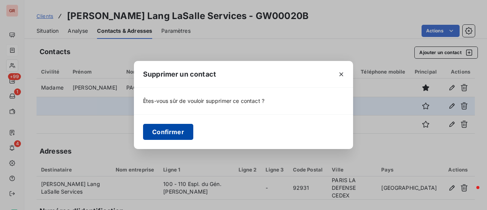
click at [173, 132] on button "Confirmer" at bounding box center [168, 132] width 50 height 16
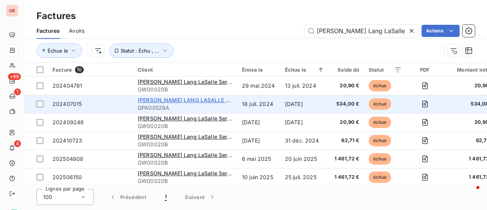
click at [192, 102] on span "[PERSON_NAME] LANG LASALLE SERVICES SAS" at bounding box center [201, 100] width 126 height 6
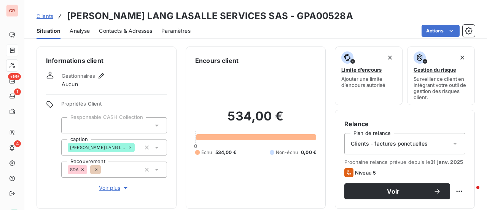
click at [118, 28] on span "Contacts & Adresses" at bounding box center [125, 31] width 53 height 8
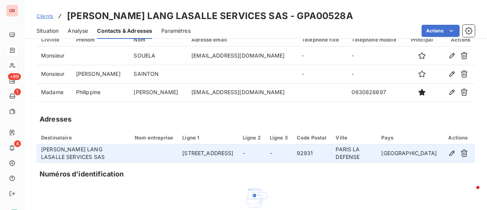
scroll to position [76, 0]
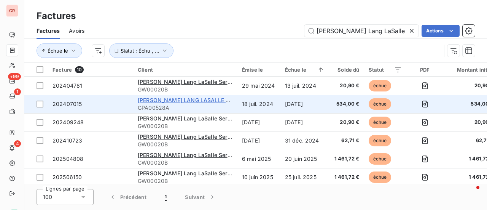
click at [188, 99] on span "[PERSON_NAME] LANG LASALLE SERVICES SAS" at bounding box center [201, 100] width 126 height 6
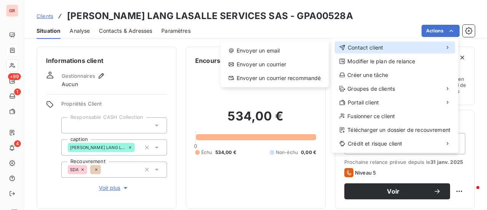
click at [364, 48] on span "Contact client" at bounding box center [365, 48] width 35 height 8
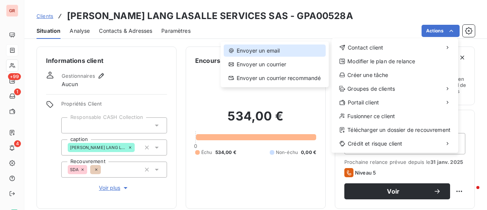
click at [275, 49] on div "Envoyer un email" at bounding box center [275, 51] width 102 height 12
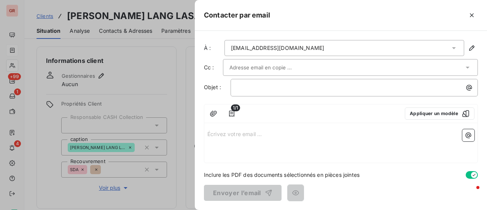
click at [297, 70] on div at bounding box center [346, 67] width 234 height 11
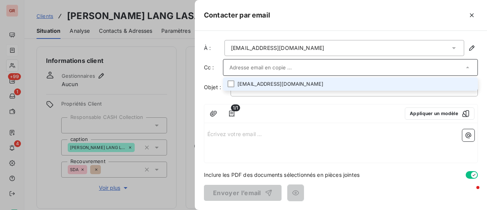
click at [298, 84] on li "[EMAIL_ADDRESS][DOMAIN_NAME]" at bounding box center [350, 83] width 255 height 13
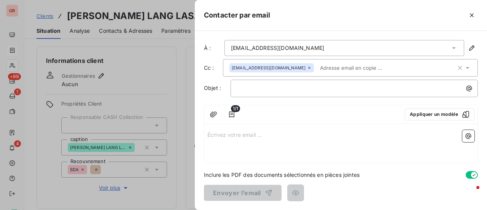
click at [293, 96] on div "﻿" at bounding box center [354, 89] width 247 height 18
click at [273, 85] on p "﻿" at bounding box center [356, 88] width 238 height 9
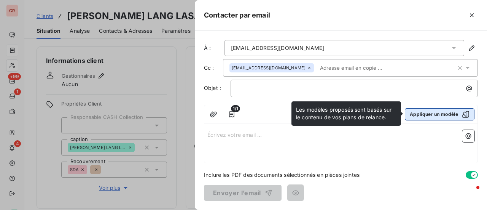
click at [467, 114] on icon "button" at bounding box center [466, 114] width 8 height 8
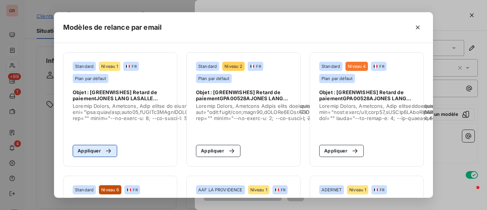
click at [105, 150] on icon "button" at bounding box center [109, 151] width 8 height 8
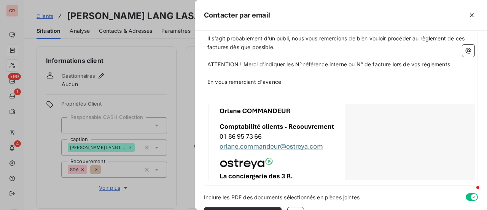
scroll to position [241, 0]
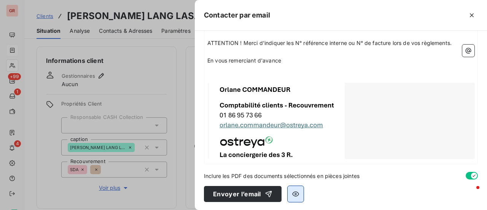
click at [296, 193] on icon "button" at bounding box center [296, 194] width 8 height 8
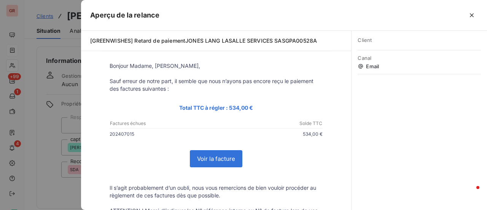
scroll to position [76, 0]
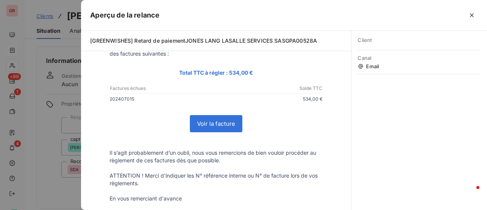
click at [220, 123] on link "Voir la facture" at bounding box center [216, 123] width 52 height 16
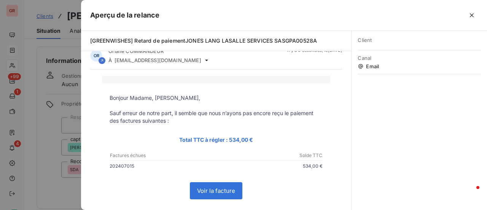
scroll to position [0, 0]
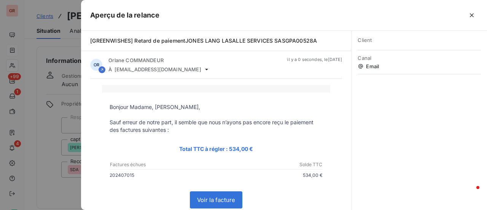
click at [69, 114] on div at bounding box center [243, 105] width 487 height 210
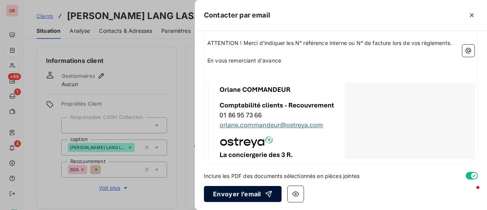
click at [241, 196] on button "Envoyer l’email" at bounding box center [243, 194] width 78 height 16
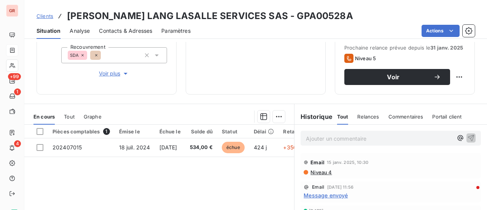
click at [317, 171] on span "Niveau 4" at bounding box center [321, 172] width 22 height 6
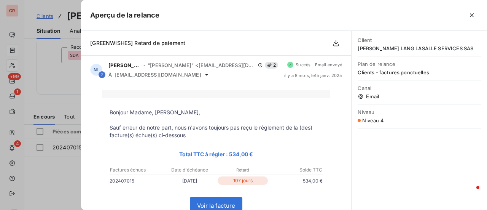
click at [74, 189] on div at bounding box center [243, 105] width 487 height 210
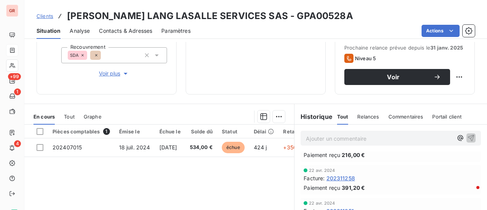
scroll to position [214, 0]
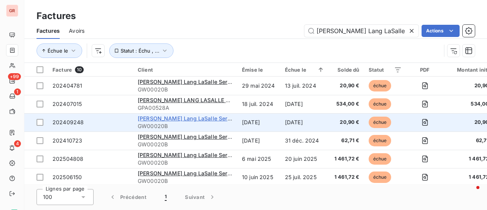
click at [188, 119] on span "[PERSON_NAME] Lang LaSalle Services" at bounding box center [189, 118] width 103 height 6
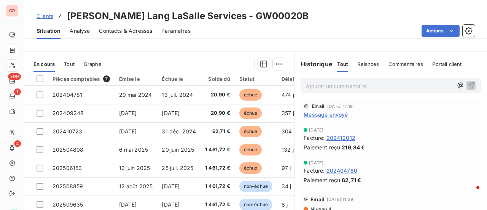
scroll to position [190, 0]
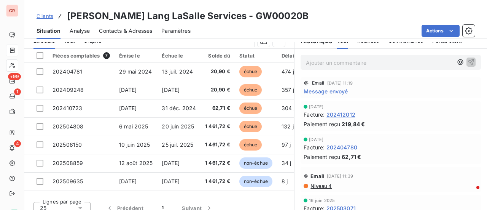
click at [330, 92] on span "Message envoyé" at bounding box center [326, 91] width 44 height 8
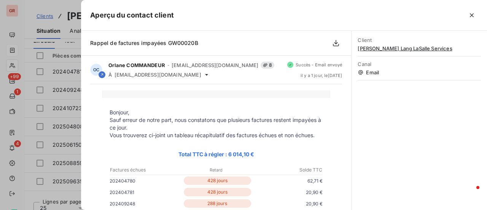
click at [75, 161] on div at bounding box center [243, 105] width 487 height 210
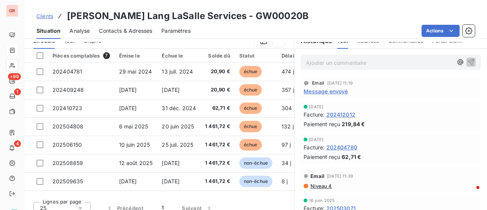
click at [345, 60] on p "Ajouter un commentaire ﻿" at bounding box center [379, 63] width 147 height 10
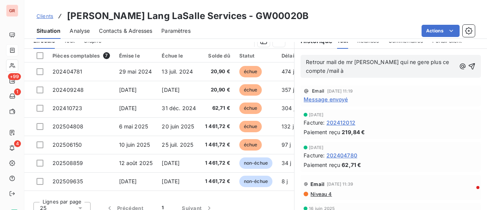
click at [125, 30] on span "Contacts & Adresses" at bounding box center [125, 31] width 53 height 8
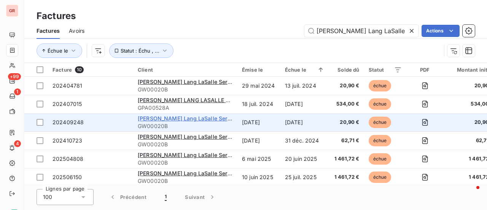
click at [198, 119] on span "[PERSON_NAME] Lang LaSalle Services" at bounding box center [189, 118] width 103 height 6
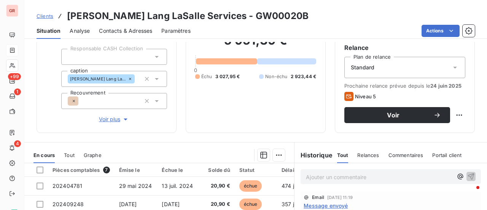
scroll to position [114, 0]
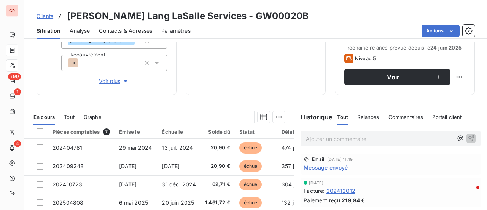
click at [346, 137] on p "Ajouter un commentaire ﻿" at bounding box center [379, 139] width 147 height 10
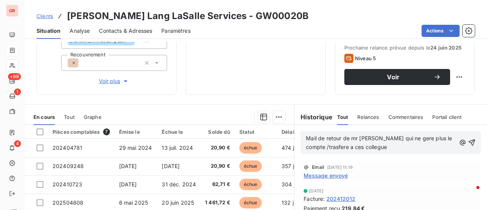
click at [361, 147] on span "Mail de retour de mr [PERSON_NAME] qui ne gere plus le compte /trasfere a ces c…" at bounding box center [380, 142] width 148 height 15
click at [333, 146] on span "Mail de retour de mr [PERSON_NAME] qui ne gere plus le compte /trasfere a colle…" at bounding box center [380, 142] width 148 height 15
click at [355, 137] on span "Mail de retour de mr [PERSON_NAME] qui ne gere plus le compte /transfere a coll…" at bounding box center [380, 142] width 148 height 15
click at [344, 147] on span "Mail de retour de Mr [PERSON_NAME] qui ne gere plus le compte /transfere a coll…" at bounding box center [380, 142] width 148 height 15
click at [350, 146] on span "Mail de retour de Mr [PERSON_NAME] qui ne gere plus le compte /transfère a coll…" at bounding box center [380, 142] width 148 height 15
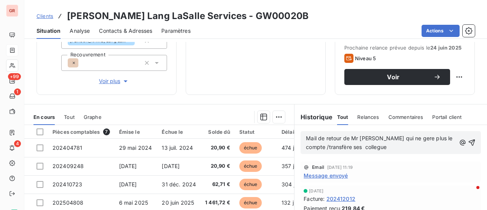
click at [384, 144] on p "Mail de retour de Mr [PERSON_NAME] qui ne gere plus le compte /transfère ses co…" at bounding box center [381, 143] width 150 height 18
click at [468, 143] on icon "button" at bounding box center [472, 142] width 8 height 8
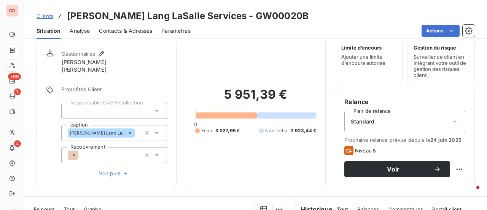
scroll to position [0, 0]
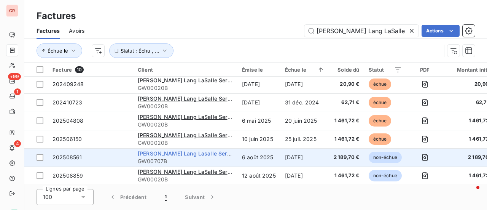
scroll to position [78, 0]
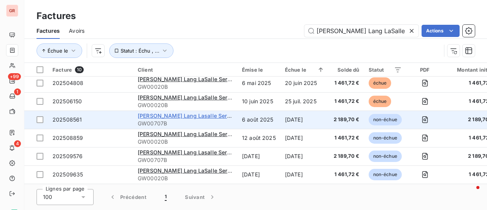
click at [192, 113] on span "[PERSON_NAME] Lang Lasalle Services SaS" at bounding box center [195, 115] width 115 height 6
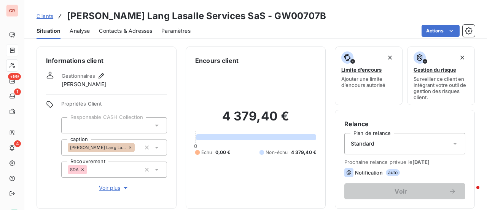
click at [136, 30] on span "Contacts & Adresses" at bounding box center [125, 31] width 53 height 8
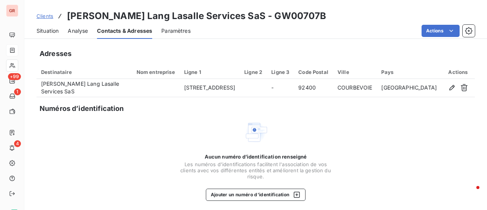
scroll to position [100, 0]
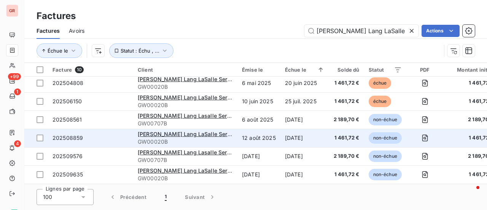
scroll to position [78, 0]
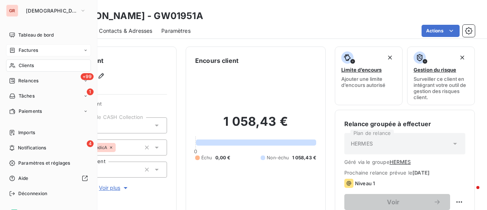
click at [35, 53] on span "Factures" at bounding box center [28, 50] width 19 height 7
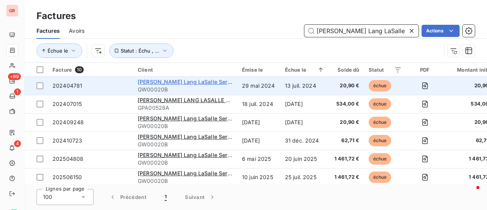
drag, startPoint x: 399, startPoint y: 33, endPoint x: 163, endPoint y: 81, distance: 241.4
click at [163, 81] on div "Factures Factures Avoirs [PERSON_NAME] Lang LaSalle Services Actions Échue le S…" at bounding box center [255, 105] width 463 height 210
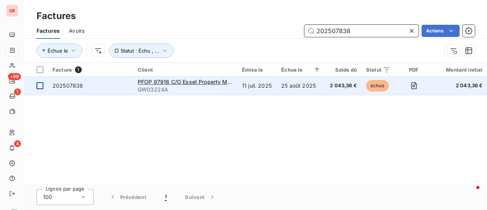
type input "202507838"
click at [40, 85] on div at bounding box center [40, 85] width 7 height 7
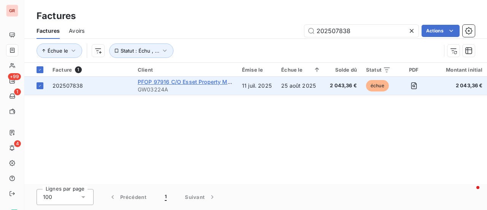
click at [180, 82] on span "PFOP 97916 C/O Esset Property Management" at bounding box center [197, 81] width 118 height 6
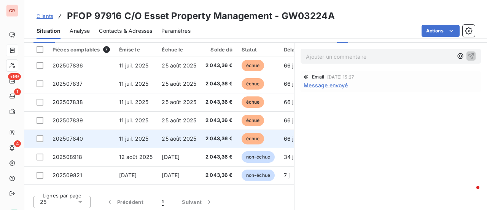
scroll to position [197, 0]
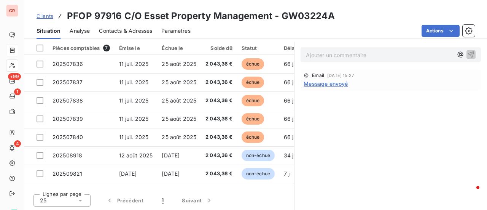
click at [333, 84] on span "Message envoyé" at bounding box center [326, 84] width 44 height 8
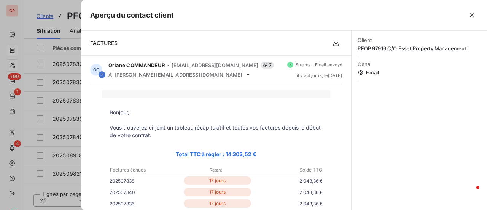
click at [67, 7] on div at bounding box center [243, 105] width 487 height 210
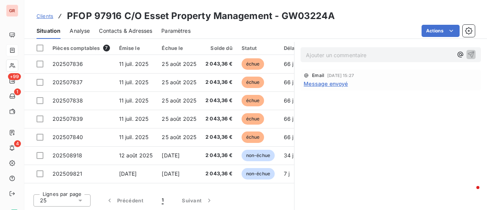
click at [328, 52] on p "Ajouter un commentaire ﻿" at bounding box center [379, 55] width 147 height 10
click at [306, 56] on span "retour de [PERSON_NAME]" at bounding box center [340, 54] width 69 height 6
click at [320, 54] on span "Retour de [PERSON_NAME]" at bounding box center [341, 54] width 71 height 6
click at [378, 51] on p "Retour par mail de [PERSON_NAME]" at bounding box center [379, 54] width 147 height 9
click at [364, 53] on span "Retour par mail de [PERSON_NAME]" at bounding box center [352, 54] width 93 height 6
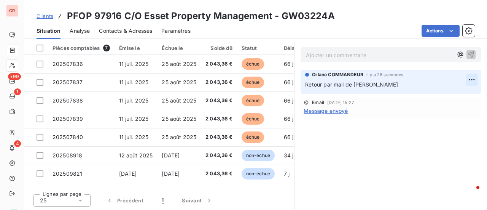
click at [468, 78] on html "GR +99 1 4 Clients PFOP 97916 C/O Esset Property Management - GW03224A Situatio…" at bounding box center [243, 105] width 487 height 210
click at [438, 93] on div "Editer" at bounding box center [447, 95] width 43 height 12
click at [361, 81] on span "Retour par mail de [PERSON_NAME]" at bounding box center [351, 84] width 93 height 6
click at [397, 85] on p "Retour par mail de [PERSON_NAME]" at bounding box center [385, 84] width 161 height 9
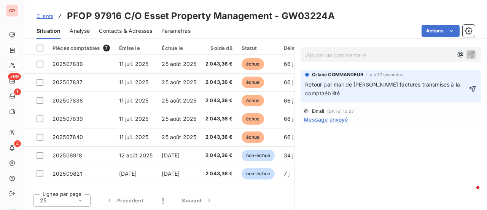
click at [325, 92] on span "Retour par mail de [PERSON_NAME] factures transmises à la comptaébilité" at bounding box center [383, 88] width 156 height 15
click at [469, 88] on icon "button" at bounding box center [473, 89] width 8 height 8
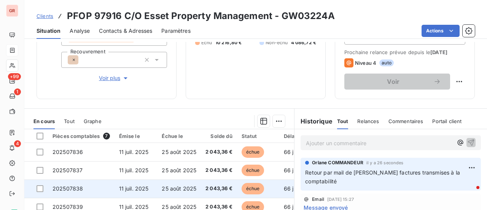
scroll to position [121, 0]
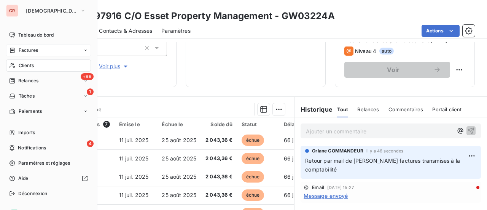
drag, startPoint x: 33, startPoint y: 65, endPoint x: 37, endPoint y: 63, distance: 4.1
click at [33, 65] on span "Clients" at bounding box center [26, 65] width 15 height 7
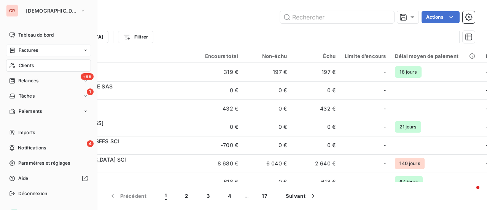
click at [33, 48] on span "Factures" at bounding box center [28, 50] width 19 height 7
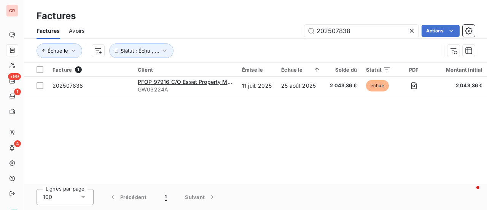
drag, startPoint x: 367, startPoint y: 29, endPoint x: 197, endPoint y: 33, distance: 169.7
click at [198, 33] on div "202507838 Actions" at bounding box center [284, 31] width 381 height 12
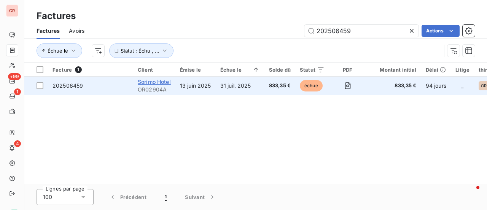
type input "202506459"
click at [161, 81] on span "Sorimo Hotel" at bounding box center [154, 81] width 33 height 6
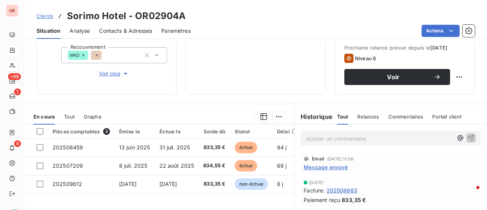
scroll to position [152, 0]
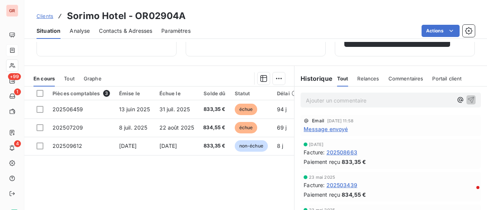
click at [331, 128] on span "Message envoyé" at bounding box center [326, 129] width 44 height 8
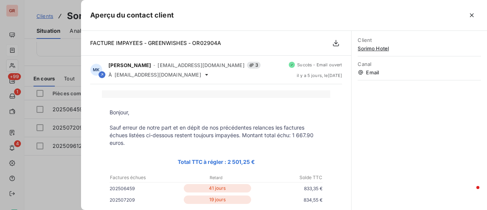
drag, startPoint x: 48, startPoint y: 3, endPoint x: 127, endPoint y: 18, distance: 80.5
click at [48, 3] on div at bounding box center [243, 105] width 487 height 210
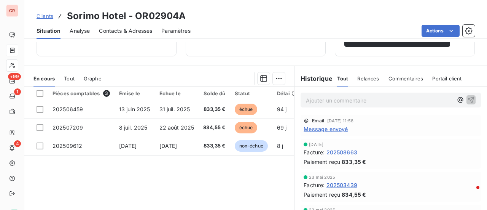
click at [329, 97] on p "Ajouter un commentaire ﻿" at bounding box center [379, 100] width 147 height 10
click at [306, 103] on span "erreur adresse mail, factures transmises à la comptabilite" at bounding box center [378, 99] width 145 height 6
click at [353, 104] on p "erreur adresse mail, factures transmises à la comptabilite" at bounding box center [379, 99] width 147 height 9
click at [468, 103] on icon "button" at bounding box center [471, 99] width 6 height 6
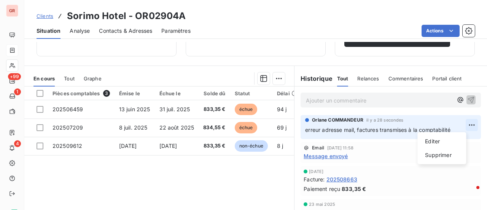
click at [461, 122] on html "GR +99 1 4 Clients Sorimo Hotel - OR02904A Situation Analyse Contacts & Adresse…" at bounding box center [243, 105] width 487 height 210
drag, startPoint x: 437, startPoint y: 140, endPoint x: 399, endPoint y: 136, distance: 37.5
click at [436, 140] on div "Editer" at bounding box center [441, 141] width 43 height 12
click at [305, 128] on span "erreur adresse mail, factures transmises à la comptabilité" at bounding box center [377, 129] width 145 height 6
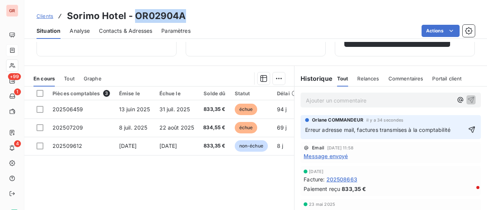
drag, startPoint x: 188, startPoint y: 17, endPoint x: 144, endPoint y: 21, distance: 43.5
click at [133, 20] on div "Clients Sorimo Hotel - OR02904A" at bounding box center [255, 16] width 463 height 14
copy h3 "OR02904A"
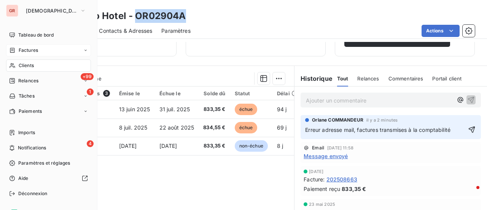
click at [30, 51] on span "Factures" at bounding box center [28, 50] width 19 height 7
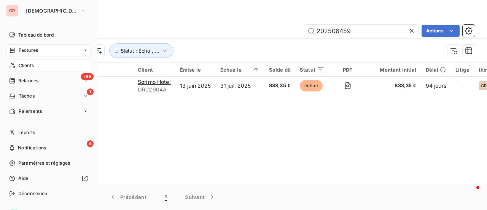
click at [26, 67] on span "Clients" at bounding box center [26, 65] width 15 height 7
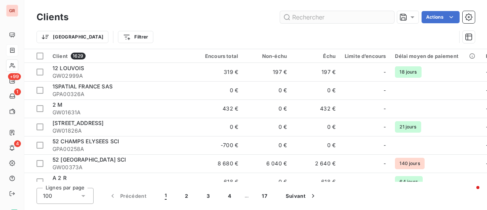
click at [353, 18] on input "text" at bounding box center [337, 17] width 114 height 12
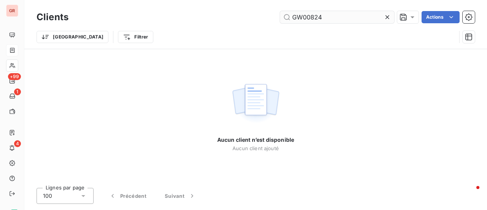
click at [293, 17] on input "GW00824" at bounding box center [337, 17] width 114 height 12
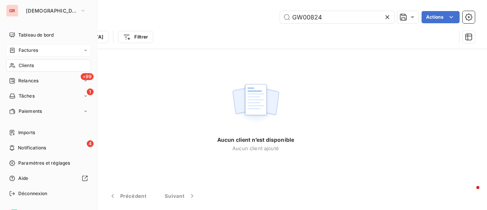
type input "GW00824"
click at [30, 66] on span "Clients" at bounding box center [26, 65] width 15 height 7
click at [37, 51] on span "Factures" at bounding box center [28, 50] width 19 height 7
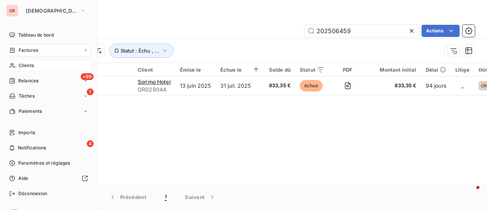
click at [28, 64] on span "Clients" at bounding box center [26, 65] width 15 height 7
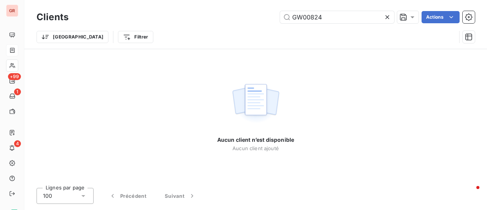
drag, startPoint x: 333, startPoint y: 16, endPoint x: 174, endPoint y: 38, distance: 160.6
click at [226, 26] on div "Clients GW00824 Actions Trier Filtrer" at bounding box center [256, 29] width 438 height 40
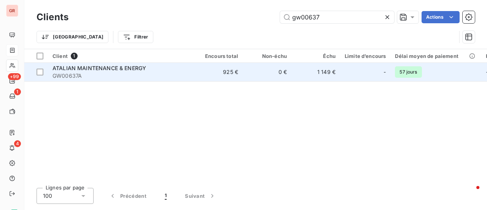
type input "gw00637"
click at [119, 65] on span "ATALIAN MAINTENANCE & ENERGY" at bounding box center [100, 68] width 94 height 6
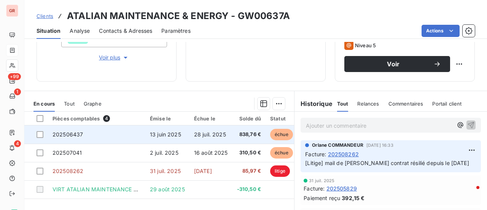
scroll to position [152, 0]
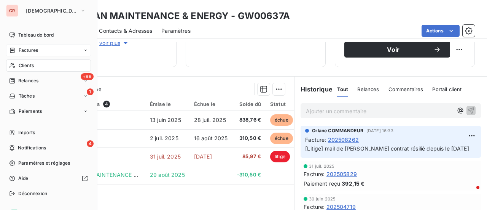
click at [33, 50] on span "Factures" at bounding box center [28, 50] width 19 height 7
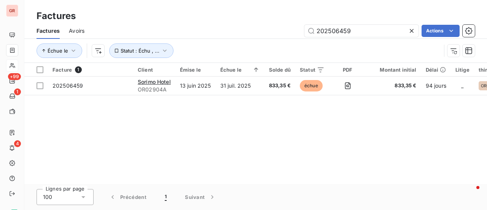
drag, startPoint x: 367, startPoint y: 29, endPoint x: 238, endPoint y: 18, distance: 129.1
click at [243, 19] on div "Factures Factures Avoirs 202506459 Actions Échue le Statut : Échu , ..." at bounding box center [255, 31] width 463 height 63
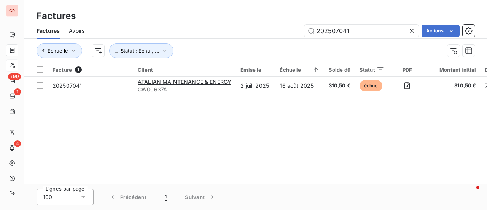
drag, startPoint x: 363, startPoint y: 30, endPoint x: 231, endPoint y: 21, distance: 132.0
click at [231, 21] on div "Factures Factures Avoirs 202507041 Actions Échue le Statut : Échu , ..." at bounding box center [255, 31] width 463 height 63
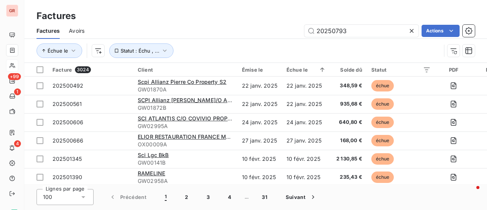
type input "202507939"
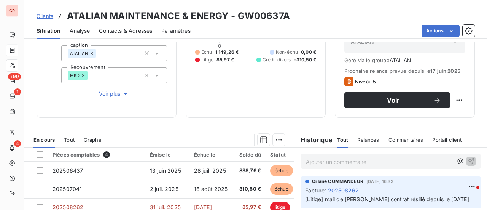
scroll to position [114, 0]
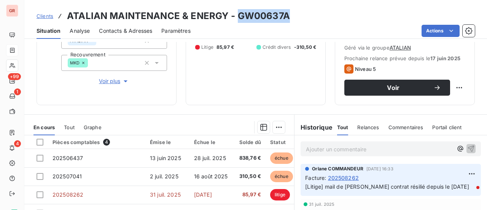
drag, startPoint x: 292, startPoint y: 16, endPoint x: 238, endPoint y: 19, distance: 54.5
click at [238, 19] on div "Clients ATALIAN MAINTENANCE & ENERGY - GW00637A" at bounding box center [255, 16] width 463 height 14
copy h3 "GW00637A"
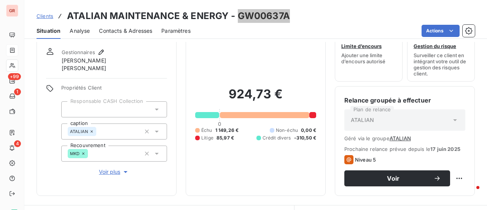
scroll to position [18, 0]
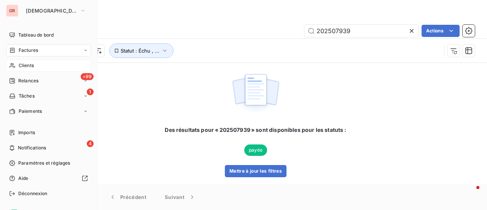
click at [27, 49] on span "Factures" at bounding box center [28, 50] width 19 height 7
drag, startPoint x: 26, startPoint y: 66, endPoint x: 44, endPoint y: 63, distance: 18.5
click at [26, 66] on span "Clients" at bounding box center [26, 65] width 15 height 7
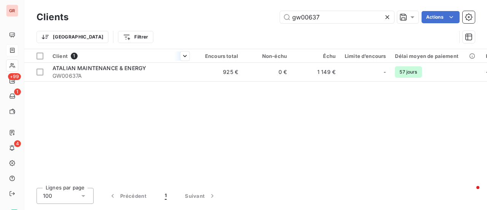
drag, startPoint x: 336, startPoint y: 18, endPoint x: 151, endPoint y: 61, distance: 190.5
click at [195, 49] on div "Clients gw00637 Actions Trier Filtrer Client 1 Encours total Non-échu Échu Limi…" at bounding box center [255, 105] width 463 height 210
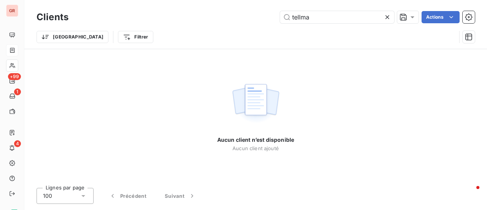
drag, startPoint x: 321, startPoint y: 13, endPoint x: 206, endPoint y: 30, distance: 116.4
click at [213, 30] on div "Clients tellma Actions Trier Filtrer" at bounding box center [256, 29] width 438 height 40
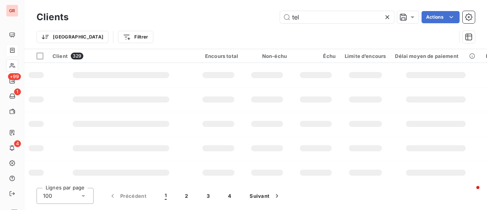
type input "tel"
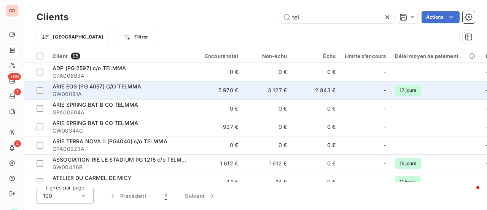
click at [127, 86] on span "ARIE EOS (PG 4057) C/O TELMMA" at bounding box center [97, 86] width 89 height 6
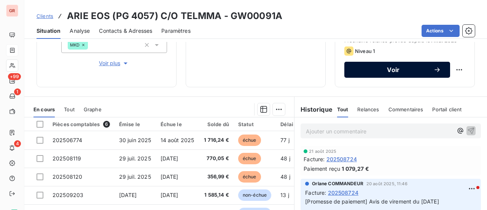
click at [433, 68] on icon "button" at bounding box center [437, 70] width 8 height 8
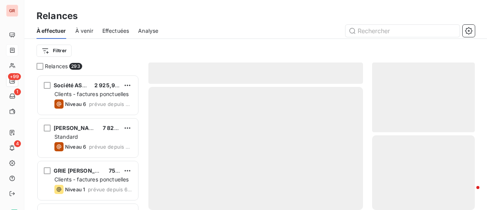
scroll to position [129, 97]
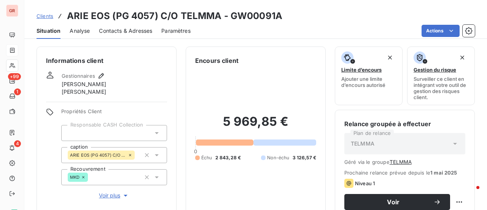
click at [145, 32] on span "Contacts & Adresses" at bounding box center [125, 31] width 53 height 8
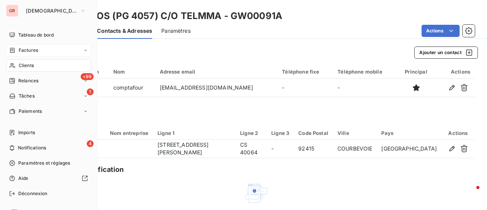
click at [33, 52] on span "Factures" at bounding box center [28, 50] width 19 height 7
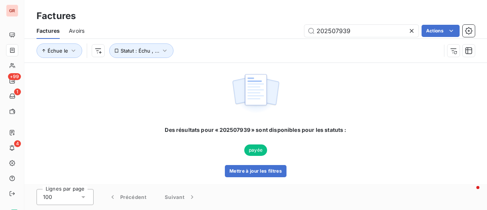
drag, startPoint x: 352, startPoint y: 33, endPoint x: 215, endPoint y: 58, distance: 138.8
click at [222, 56] on div "Factures Avoirs 202507939 Actions Échue le Statut : Échu , ..." at bounding box center [255, 43] width 463 height 40
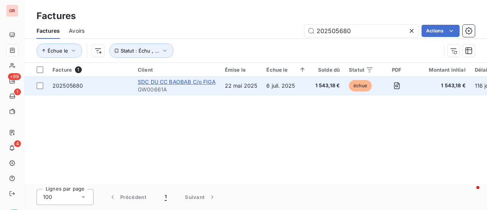
type input "202505680"
click at [196, 84] on span "SDC DU CC BAOBAB C/o FIGA" at bounding box center [177, 81] width 78 height 6
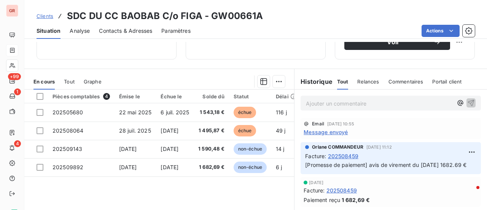
scroll to position [152, 0]
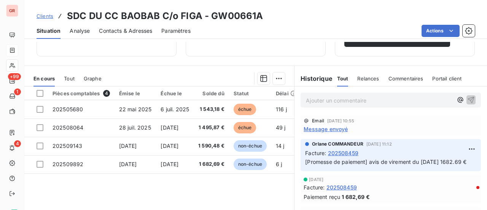
click at [324, 99] on p "Ajouter un commentaire ﻿" at bounding box center [379, 100] width 147 height 10
click at [306, 100] on span "retour de mail" at bounding box center [323, 99] width 35 height 6
click at [357, 98] on p "Retour de mail" at bounding box center [379, 99] width 147 height 9
click at [399, 99] on p "Retour de mail/pas reçu les factures" at bounding box center [379, 99] width 147 height 9
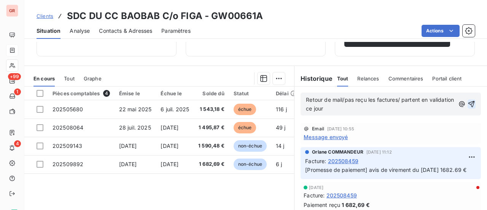
click at [468, 102] on icon "button" at bounding box center [472, 104] width 8 height 8
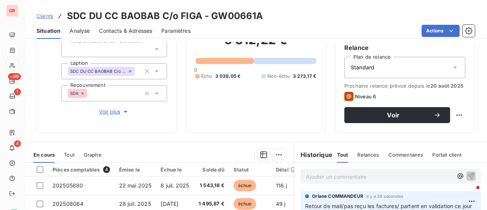
scroll to position [0, 0]
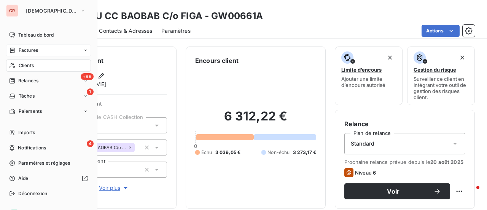
drag, startPoint x: 27, startPoint y: 51, endPoint x: 81, endPoint y: 51, distance: 54.4
click at [27, 51] on span "Factures" at bounding box center [28, 50] width 19 height 7
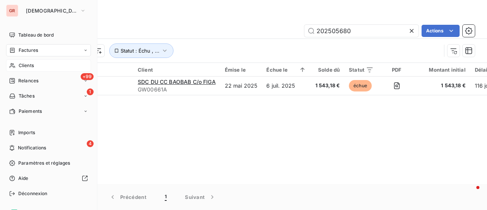
click at [35, 64] on div "Clients" at bounding box center [48, 65] width 85 height 12
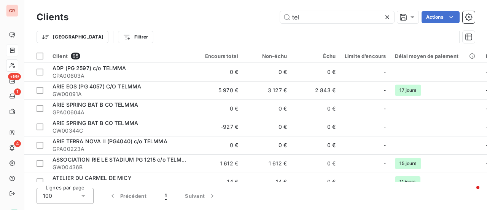
drag, startPoint x: 292, startPoint y: 15, endPoint x: 245, endPoint y: 20, distance: 47.1
click at [248, 19] on div "tel Actions" at bounding box center [276, 17] width 397 height 12
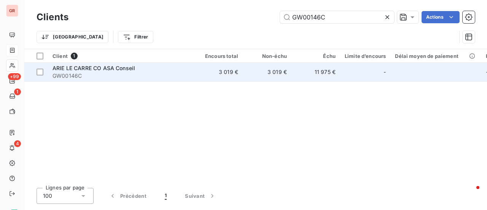
type input "GW00146C"
click at [95, 67] on span "ARIE LE CARRE CO ASA Conseil" at bounding box center [94, 68] width 83 height 6
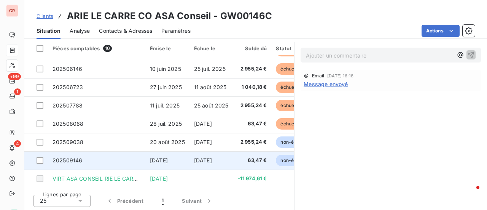
scroll to position [197, 0]
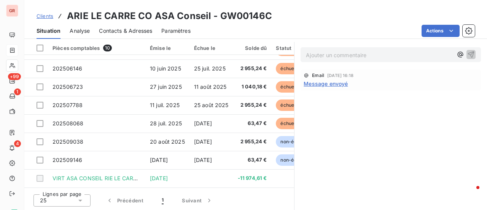
click at [329, 84] on span "Message envoyé" at bounding box center [326, 84] width 44 height 8
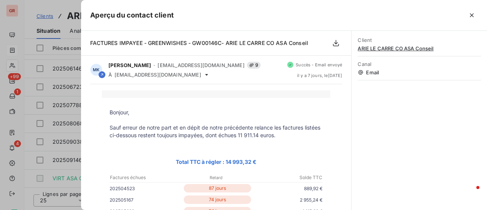
click at [59, 123] on div at bounding box center [243, 105] width 487 height 210
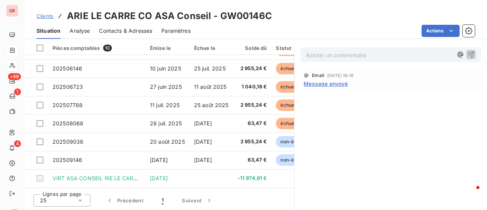
click at [143, 28] on span "Contacts & Adresses" at bounding box center [125, 31] width 53 height 8
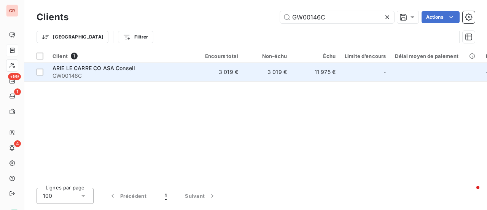
click at [117, 65] on span "ARIE LE CARRE CO ASA Conseil" at bounding box center [94, 68] width 83 height 6
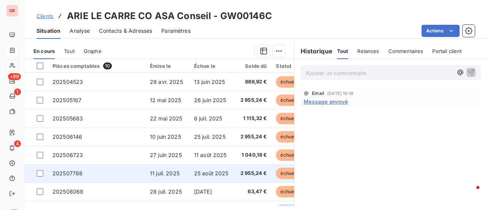
scroll to position [121, 0]
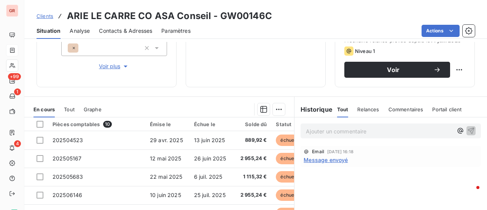
click at [331, 158] on span "Message envoyé" at bounding box center [326, 160] width 44 height 8
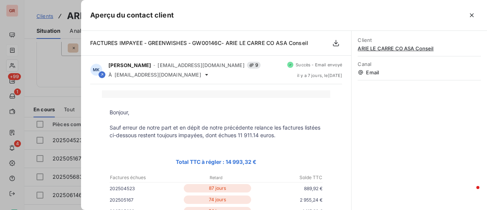
click at [66, 70] on div at bounding box center [243, 105] width 487 height 210
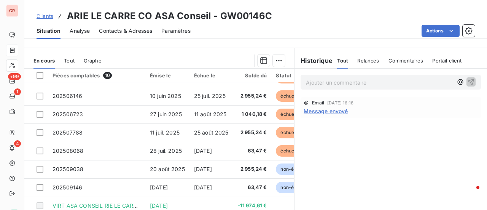
scroll to position [197, 0]
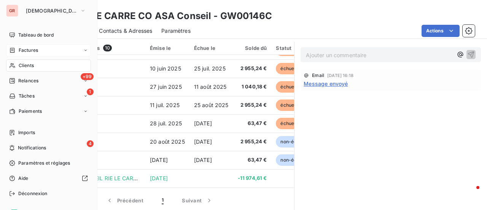
click at [34, 65] on div "Clients" at bounding box center [48, 65] width 85 height 12
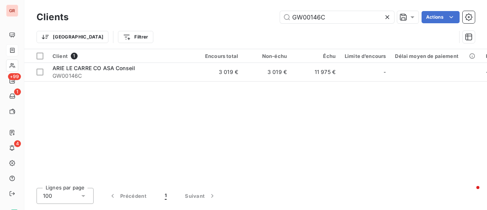
drag, startPoint x: 342, startPoint y: 20, endPoint x: 199, endPoint y: 48, distance: 146.0
click at [199, 48] on div "Clients GW00146C Actions Trier Filtrer" at bounding box center [256, 29] width 438 height 40
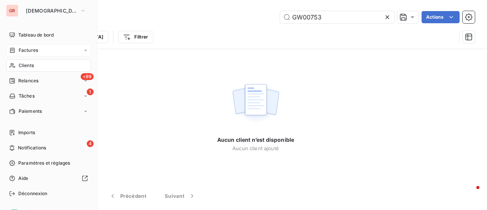
type input "GW00753"
click at [33, 66] on span "Clients" at bounding box center [26, 65] width 15 height 7
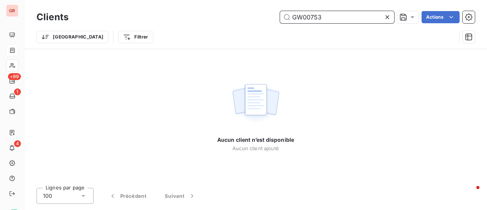
click at [350, 20] on input "GW00753" at bounding box center [337, 17] width 114 height 12
drag, startPoint x: 334, startPoint y: 18, endPoint x: 215, endPoint y: 39, distance: 121.4
click at [216, 39] on div "Clients GW00753 Actions Trier Filtrer" at bounding box center [256, 29] width 438 height 40
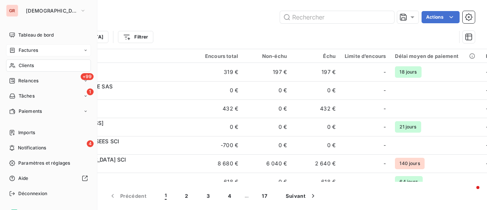
click at [24, 64] on span "Clients" at bounding box center [26, 65] width 15 height 7
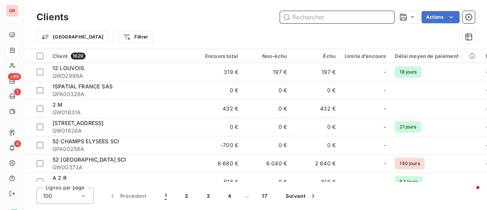
click at [312, 14] on input "text" at bounding box center [337, 17] width 114 height 12
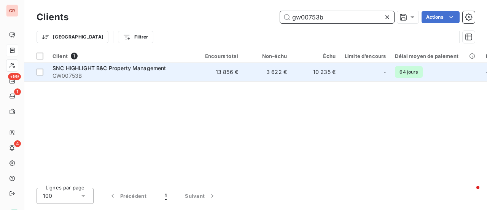
type input "gw00753b"
click at [128, 70] on span "SNC HIGHLIGHT B&C Property Management" at bounding box center [110, 68] width 114 height 6
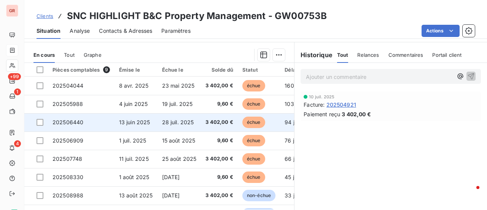
scroll to position [159, 0]
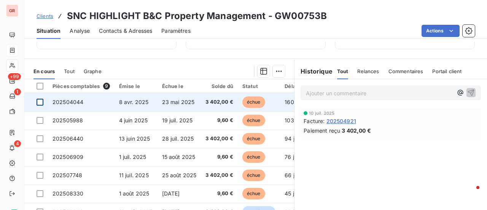
click at [40, 100] on div at bounding box center [40, 102] width 7 height 7
click at [67, 100] on span "202504044" at bounding box center [68, 102] width 31 height 6
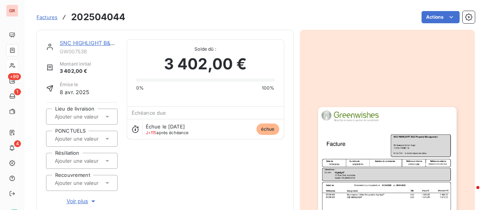
click at [374, 148] on img "button" at bounding box center [387, 205] width 138 height 196
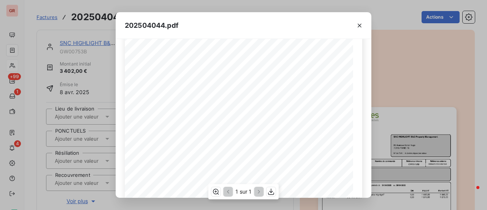
scroll to position [38, 0]
click at [361, 25] on icon "button" at bounding box center [360, 26] width 8 height 8
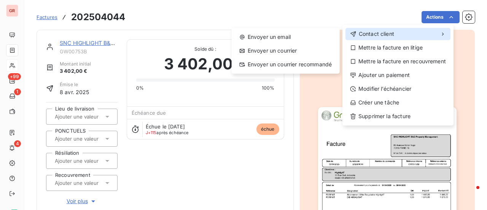
click at [386, 35] on span "Contact client" at bounding box center [376, 34] width 35 height 8
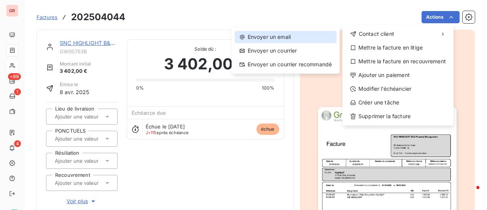
click at [290, 35] on div "Envoyer un email" at bounding box center [286, 37] width 102 height 12
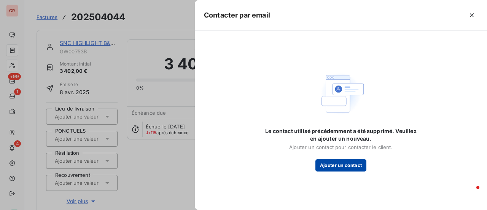
click at [345, 168] on button "Ajouter un contact" at bounding box center [340, 165] width 51 height 12
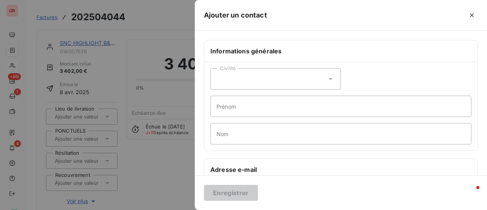
click at [171, 88] on div at bounding box center [243, 105] width 487 height 210
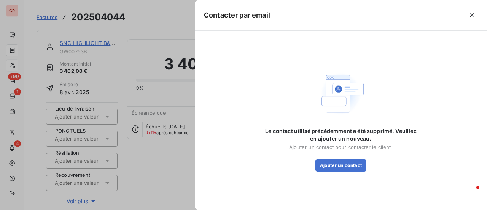
click at [137, 80] on div at bounding box center [243, 105] width 487 height 210
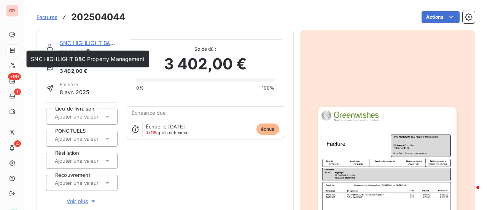
click at [91, 43] on link "SNC HIGHLIGHT B&C Property Management" at bounding box center [117, 43] width 114 height 6
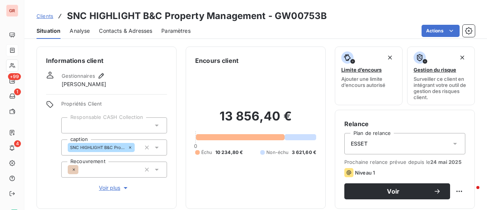
click at [126, 31] on span "Contacts & Adresses" at bounding box center [125, 31] width 53 height 8
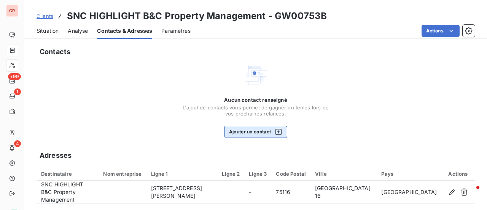
click at [277, 131] on icon "button" at bounding box center [278, 132] width 6 height 6
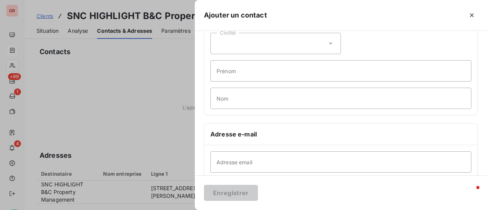
scroll to position [76, 0]
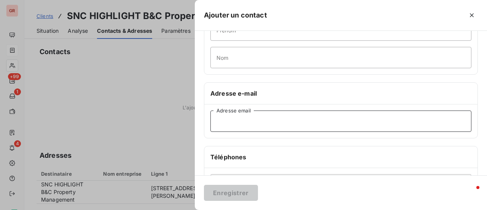
click at [251, 121] on input "Adresse email" at bounding box center [340, 120] width 261 height 21
paste input "[EMAIL_ADDRESS][DOMAIN_NAME]"
click at [218, 118] on input "[EMAIL_ADDRESS][DOMAIN_NAME]" at bounding box center [340, 120] width 261 height 21
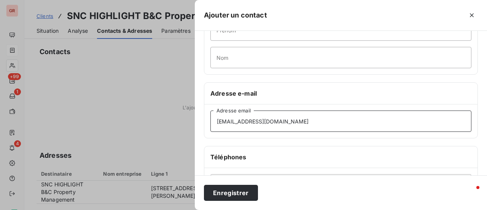
type input "[EMAIL_ADDRESS][DOMAIN_NAME]"
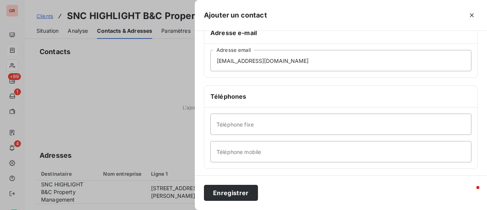
scroll to position [152, 0]
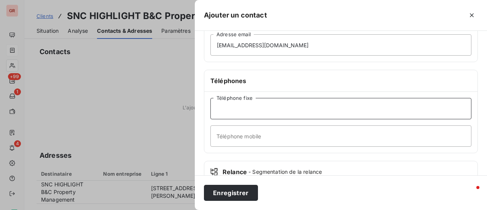
click at [247, 108] on input "Téléphone fixe" at bounding box center [340, 108] width 261 height 21
paste input "[PHONE_NUMBER]"
click at [223, 105] on input "[PHONE_NUMBER]" at bounding box center [340, 108] width 261 height 21
drag, startPoint x: 224, startPoint y: 107, endPoint x: 213, endPoint y: 109, distance: 10.6
click at [213, 109] on input "0)1 45 00 02 02" at bounding box center [340, 108] width 261 height 21
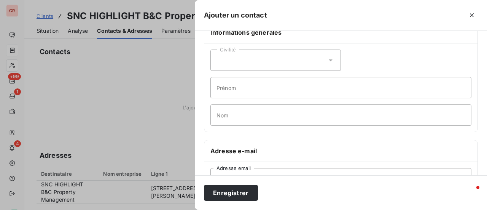
scroll to position [0, 0]
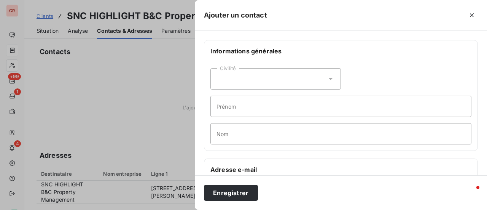
type input "01 45 00 02 02"
click at [238, 109] on input "Prénom" at bounding box center [340, 105] width 261 height 21
click at [242, 128] on input "Nom" at bounding box center [340, 133] width 261 height 21
paste input "PECHINOT"
type input "PECHINOT"
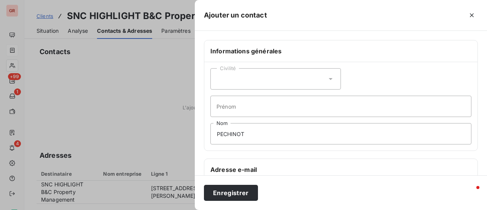
click at [228, 79] on div "Civilité" at bounding box center [275, 78] width 130 height 21
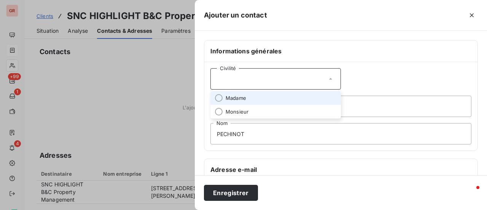
click at [229, 78] on div "Civilité" at bounding box center [275, 78] width 130 height 21
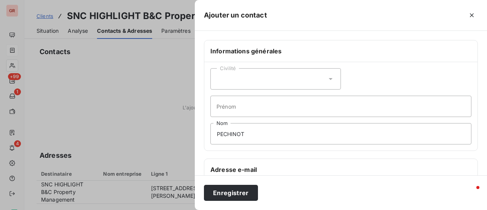
click at [229, 78] on div "Civilité" at bounding box center [275, 78] width 130 height 21
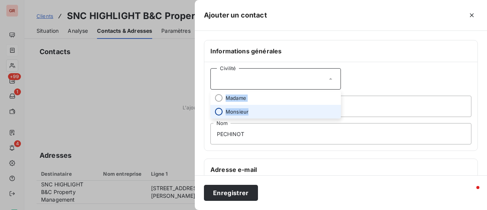
click at [221, 113] on input "radio" at bounding box center [219, 112] width 8 height 8
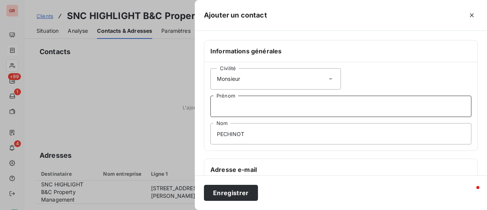
click at [234, 105] on input "Prénom" at bounding box center [340, 105] width 261 height 21
paste input "[PERSON_NAME]"
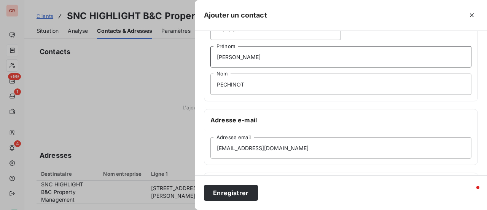
scroll to position [49, 0]
type input "[PERSON_NAME]"
click at [229, 189] on button "Enregistrer" at bounding box center [231, 193] width 54 height 16
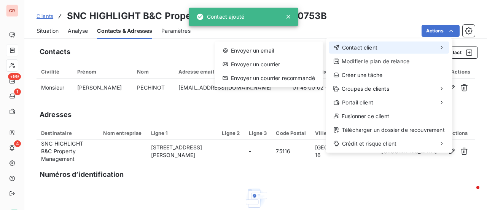
click at [367, 47] on span "Contact client" at bounding box center [359, 48] width 35 height 8
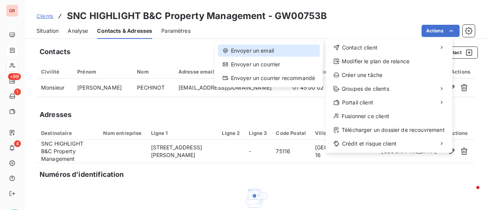
click at [256, 48] on div "Envoyer un email" at bounding box center [269, 51] width 102 height 12
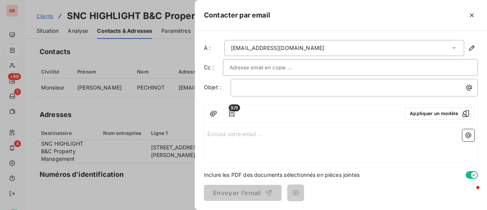
click at [231, 134] on p "Écrivez votre email ... ﻿" at bounding box center [340, 133] width 267 height 9
click at [232, 111] on icon "button" at bounding box center [231, 113] width 5 height 6
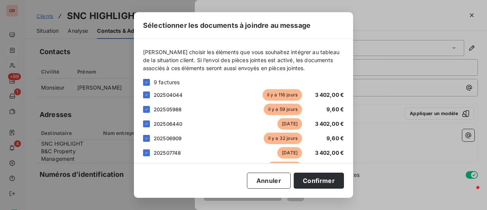
click at [286, 95] on span "il y a 116 jours" at bounding box center [283, 94] width 40 height 11
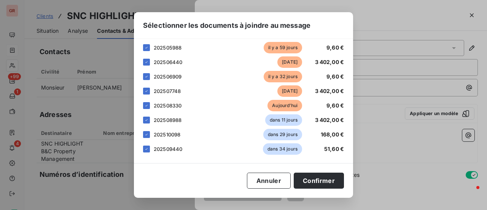
scroll to position [62, 0]
click at [324, 180] on button "Confirmer" at bounding box center [319, 180] width 50 height 16
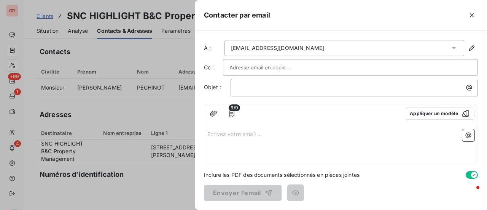
click at [262, 136] on p "Écrivez votre email ... ﻿" at bounding box center [340, 133] width 267 height 9
click at [286, 84] on p "﻿" at bounding box center [356, 87] width 238 height 9
click at [275, 90] on p "FACTURE-" at bounding box center [356, 87] width 238 height 9
click at [261, 86] on span "FACTURE-GW00753B" at bounding box center [265, 87] width 56 height 6
click at [249, 134] on p "Écrivez votre email ... ﻿" at bounding box center [340, 133] width 267 height 9
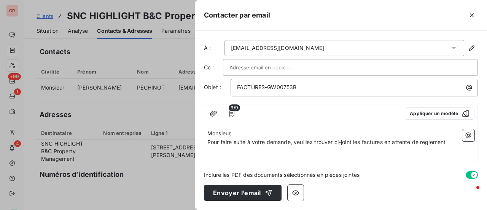
drag, startPoint x: 429, startPoint y: 141, endPoint x: 429, endPoint y: 159, distance: 17.5
click at [422, 159] on div "Monsieur, Pour faire suite à votre demande, veuillez trouver ci-joint les factu…" at bounding box center [340, 144] width 273 height 37
click at [452, 143] on p "Pour faire suite à votre demande, veuillez trouver ci-joint les factures en att…" at bounding box center [340, 142] width 267 height 9
drag, startPoint x: 453, startPoint y: 141, endPoint x: 385, endPoint y: 144, distance: 67.8
click at [385, 144] on p "Pour faire suite à votre demande, veuillez trouver ci-joint les factures en att…" at bounding box center [340, 142] width 267 height 9
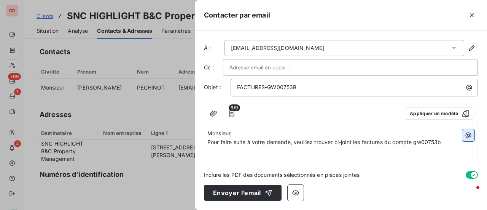
click at [468, 134] on icon "button" at bounding box center [469, 135] width 8 height 8
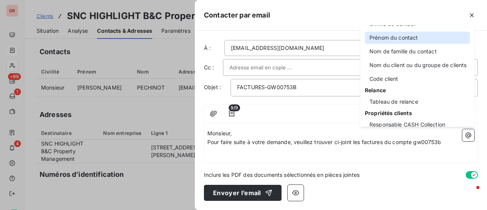
scroll to position [76, 0]
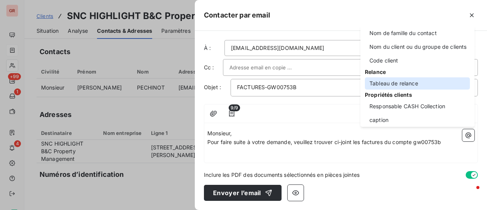
click at [401, 80] on div "Tableau de relance" at bounding box center [417, 83] width 105 height 12
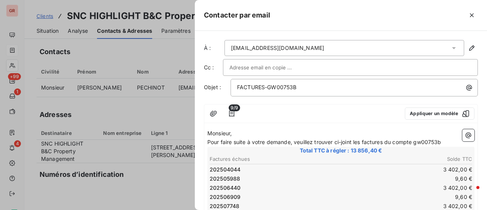
click at [447, 139] on p "Pour faire suite à votre demande, veuillez trouver ci-joint les factures du com…" at bounding box center [340, 142] width 267 height 9
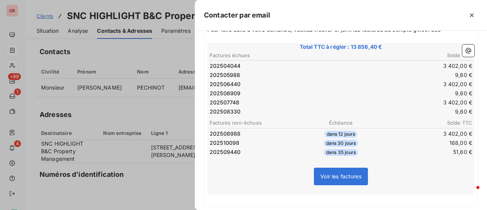
scroll to position [152, 0]
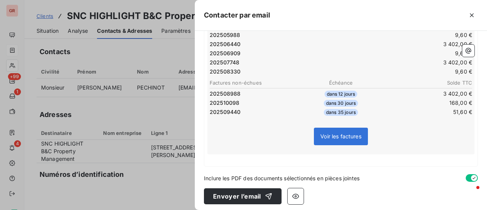
click at [342, 134] on span "Voir les factures" at bounding box center [340, 136] width 41 height 6
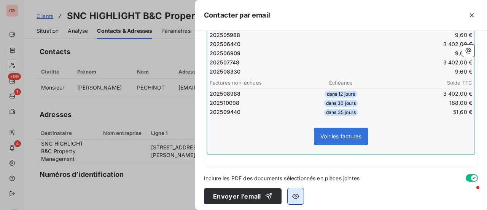
click at [294, 195] on icon "button" at bounding box center [296, 196] width 8 height 8
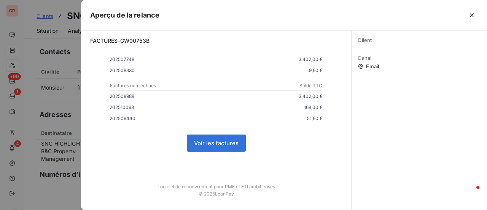
click at [213, 140] on link "Voir les factures" at bounding box center [216, 143] width 58 height 16
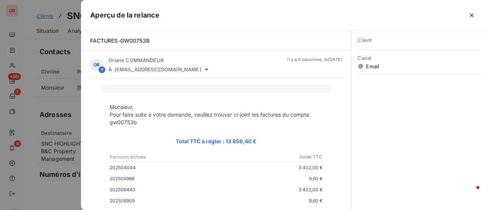
scroll to position [0, 0]
click at [66, 188] on div at bounding box center [243, 105] width 487 height 210
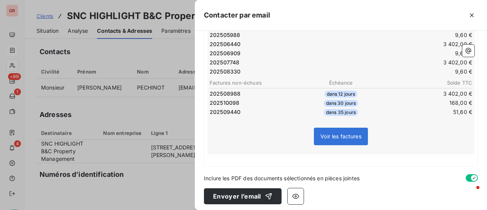
click at [229, 175] on span "Inclure les PDF des documents sélectionnés en pièces jointes" at bounding box center [282, 178] width 156 height 8
click at [206, 177] on span "Inclure les PDF des documents sélectionnés en pièces jointes" at bounding box center [282, 178] width 156 height 8
click at [360, 178] on span "Inclure les PDF des documents sélectionnés en pièces jointes" at bounding box center [282, 178] width 156 height 8
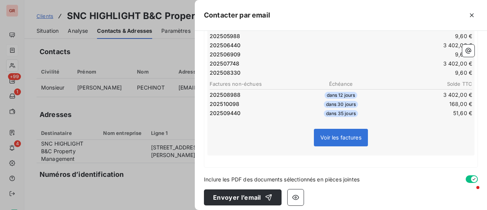
scroll to position [152, 0]
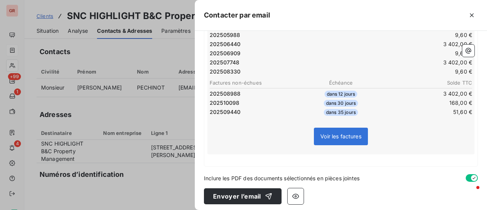
drag, startPoint x: 295, startPoint y: 164, endPoint x: 294, endPoint y: 170, distance: 6.5
click at [295, 166] on div "À : [EMAIL_ADDRESS][DOMAIN_NAME] Cc : Objet : FACTURES-GW00753B 9/9 Appliquer u…" at bounding box center [341, 120] width 292 height 179
click at [295, 175] on span "Inclure les PDF des documents sélectionnés en pièces jointes" at bounding box center [282, 178] width 156 height 8
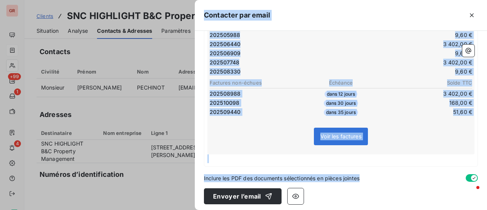
drag, startPoint x: 364, startPoint y: 178, endPoint x: 173, endPoint y: 180, distance: 190.2
click at [174, 209] on div "Contacter par email À : [EMAIL_ADDRESS][DOMAIN_NAME] Cc : Objet : FACTURES-GW00…" at bounding box center [243, 210] width 487 height 0
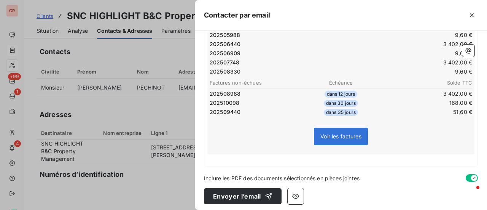
click at [383, 185] on div "À : [EMAIL_ADDRESS][DOMAIN_NAME] Cc : Objet : FACTURES-GW00753B 9/9 Appliquer u…" at bounding box center [341, 120] width 292 height 179
click at [371, 174] on div "Inclure les PDF des documents sélectionnés en pièces jointes" at bounding box center [341, 178] width 274 height 8
click at [337, 161] on p "﻿" at bounding box center [340, 158] width 267 height 9
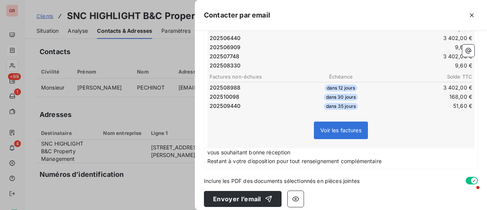
scroll to position [163, 0]
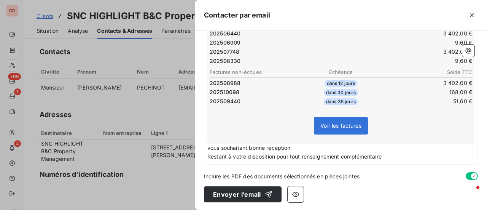
click at [211, 144] on span "vous souhaitant bonne réception" at bounding box center [248, 147] width 83 height 6
click at [216, 165] on div "À : [EMAIL_ADDRESS][DOMAIN_NAME] Cc : Objet : FACTURES-GW00753B 9/9 Appliquer u…" at bounding box center [341, 120] width 292 height 179
click at [390, 154] on p "Restant à votre disposition pour tout renseignement complémentaire" at bounding box center [340, 156] width 267 height 9
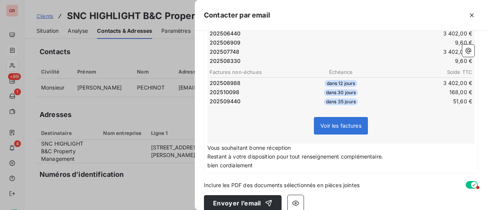
click at [210, 165] on span "bien cordialement" at bounding box center [230, 165] width 46 height 6
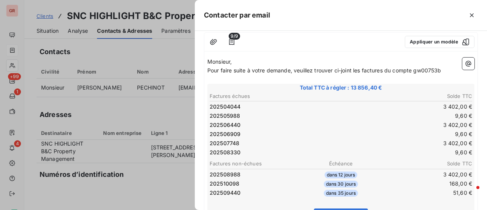
scroll to position [0, 0]
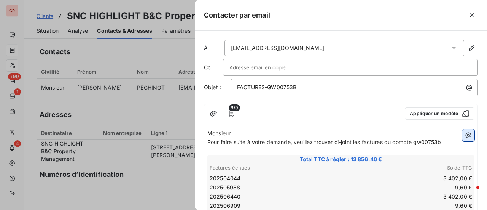
click at [465, 136] on icon "button" at bounding box center [469, 135] width 8 height 8
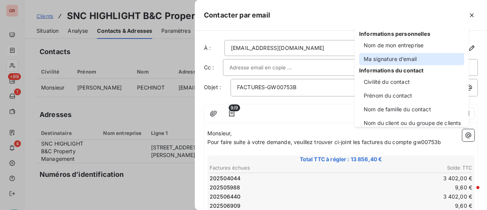
click at [401, 59] on div "Ma signature d’email" at bounding box center [411, 59] width 105 height 12
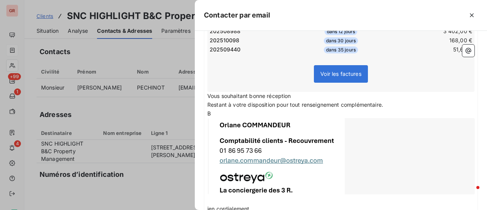
scroll to position [228, 0]
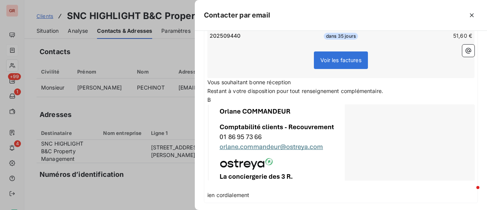
click at [215, 97] on p "B" at bounding box center [340, 99] width 267 height 9
drag, startPoint x: 253, startPoint y: 195, endPoint x: 177, endPoint y: 202, distance: 76.7
click at [178, 209] on div "Contacter par email À : [EMAIL_ADDRESS][DOMAIN_NAME] Cc : Objet : FACTURES-GW00…" at bounding box center [243, 210] width 487 height 0
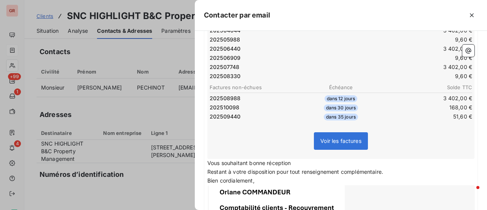
scroll to position [190, 0]
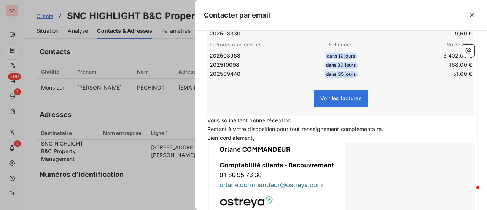
click at [263, 135] on p "Bien cordialement," at bounding box center [340, 138] width 267 height 9
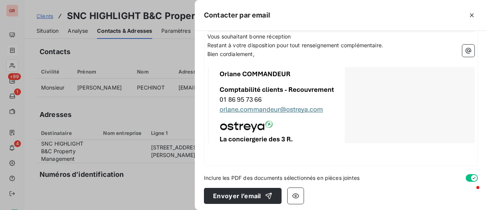
scroll to position [276, 0]
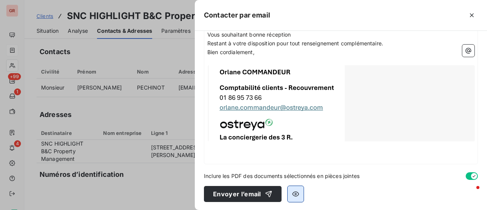
click at [296, 191] on icon "button" at bounding box center [295, 193] width 7 height 5
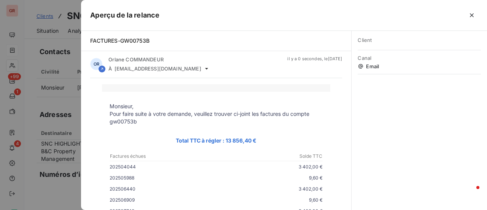
scroll to position [0, 0]
click at [59, 156] on div at bounding box center [243, 105] width 487 height 210
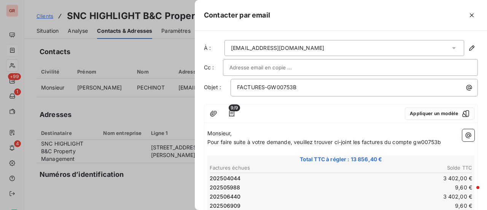
click at [232, 108] on span "9/9" at bounding box center [234, 107] width 11 height 7
click at [232, 113] on icon "button" at bounding box center [232, 114] width 8 height 8
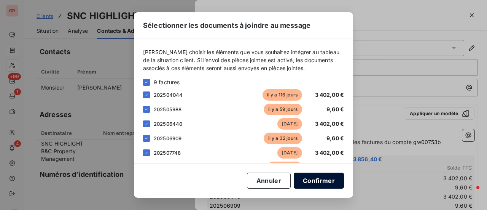
click at [328, 180] on button "Confirmer" at bounding box center [319, 180] width 50 height 16
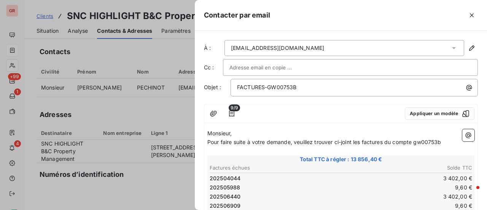
click at [231, 109] on span "9/9" at bounding box center [234, 107] width 11 height 7
click at [232, 112] on icon "button" at bounding box center [232, 114] width 8 height 8
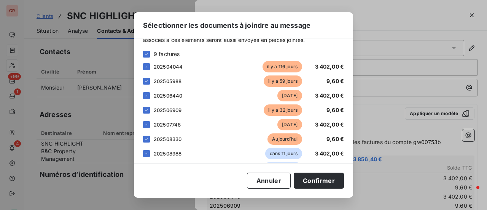
scroll to position [62, 0]
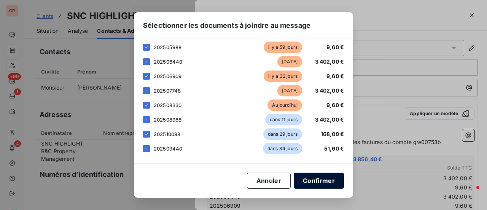
click at [329, 178] on button "Confirmer" at bounding box center [319, 180] width 50 height 16
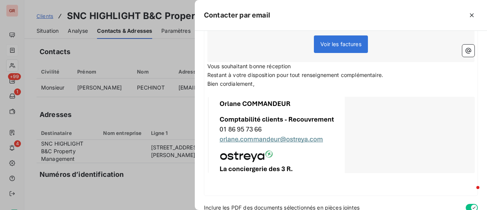
scroll to position [276, 0]
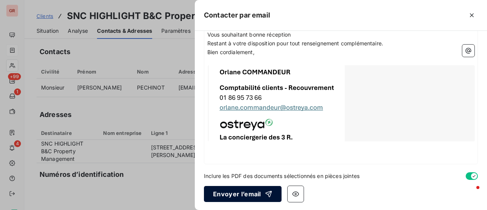
click at [256, 192] on button "Envoyer l’email" at bounding box center [243, 194] width 78 height 16
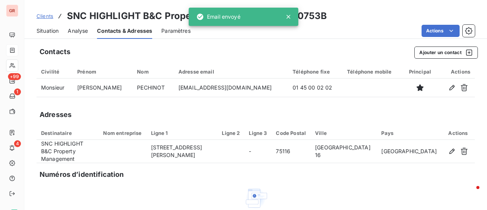
click at [333, 20] on div "Clients SNC HIGHLIGHT B&C Property Management - GW00753B" at bounding box center [255, 16] width 463 height 14
click at [289, 47] on div "Contacts Ajouter un contact" at bounding box center [259, 52] width 438 height 12
drag, startPoint x: 290, startPoint y: 18, endPoint x: 316, endPoint y: 14, distance: 26.1
click at [290, 18] on icon at bounding box center [289, 17] width 8 height 8
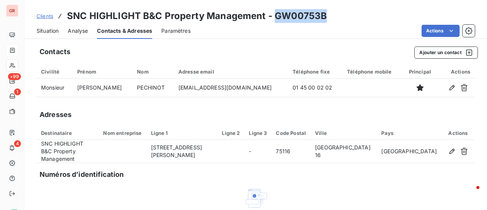
drag, startPoint x: 328, startPoint y: 21, endPoint x: 276, endPoint y: 15, distance: 52.0
click at [276, 15] on div "Clients SNC HIGHLIGHT B&C Property Management - GW00753B" at bounding box center [255, 16] width 463 height 14
copy h3 "GW00753B"
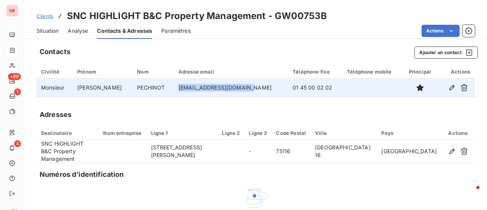
drag, startPoint x: 240, startPoint y: 88, endPoint x: 161, endPoint y: 88, distance: 79.9
click at [160, 88] on tr "Monsieur [PERSON_NAME] [EMAIL_ADDRESS][DOMAIN_NAME] 01 45 00 02 02" at bounding box center [256, 87] width 438 height 18
copy tr "[EMAIL_ADDRESS][DOMAIN_NAME]"
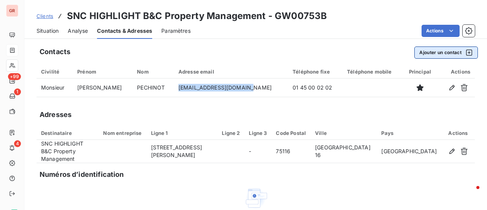
click at [466, 53] on icon "button" at bounding box center [469, 52] width 6 height 6
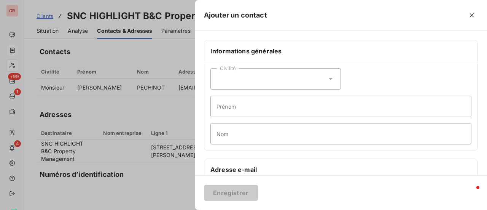
scroll to position [38, 0]
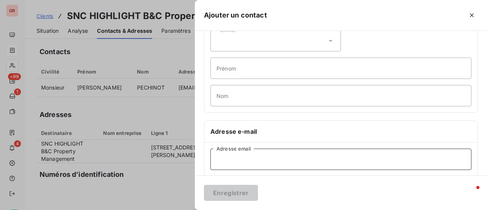
click at [255, 159] on input "Adresse email" at bounding box center [340, 158] width 261 height 21
paste input "[PERSON_NAME][EMAIL_ADDRESS][DOMAIN_NAME]"
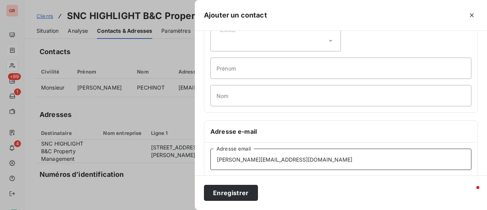
type input "[PERSON_NAME][EMAIL_ADDRESS][DOMAIN_NAME]"
click at [244, 93] on input "Nom" at bounding box center [340, 95] width 261 height 21
type input "FACTURATION"
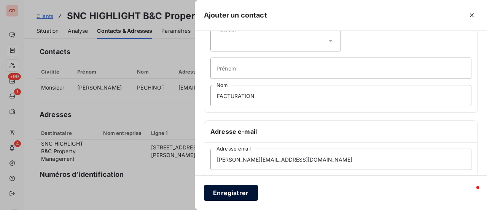
click at [248, 188] on button "Enregistrer" at bounding box center [231, 193] width 54 height 16
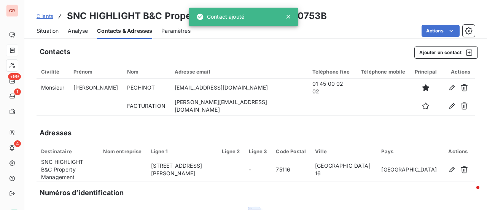
click at [362, 23] on div "Situation Analyse Contacts & Adresses Paramètres Actions" at bounding box center [255, 31] width 463 height 16
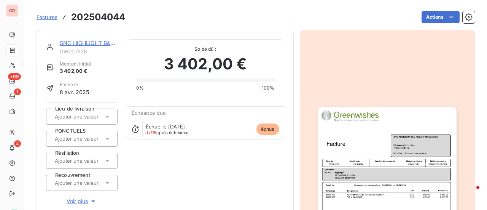
click at [93, 41] on link "SNC HIGHLIGHT B&C Property Management" at bounding box center [117, 43] width 114 height 6
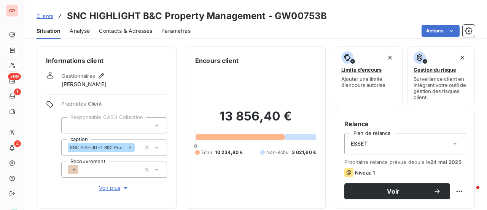
scroll to position [38, 0]
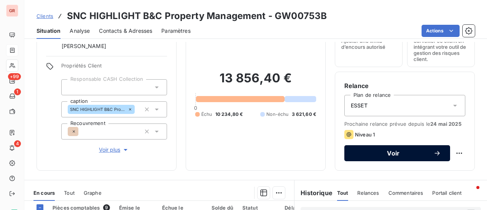
click at [399, 150] on span "Voir" at bounding box center [393, 153] width 80 height 6
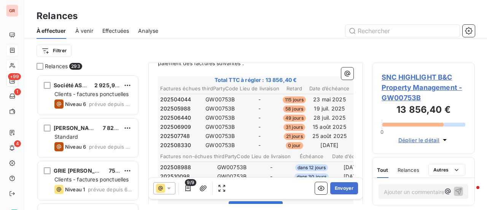
scroll to position [115, 0]
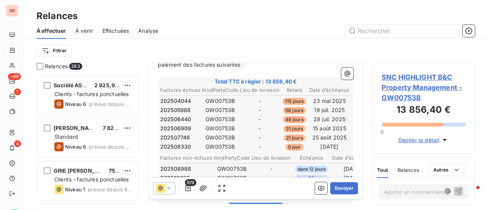
click at [170, 188] on icon at bounding box center [169, 188] width 8 height 8
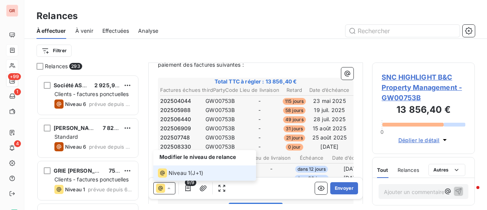
click at [170, 173] on span "Niveau 1" at bounding box center [180, 173] width 22 height 8
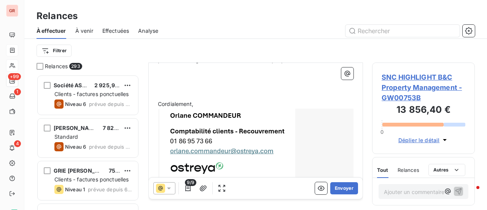
scroll to position [327, 0]
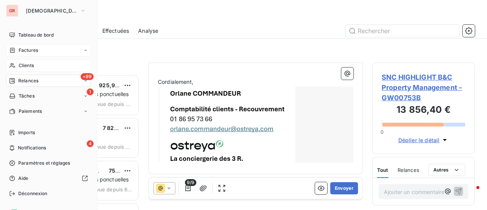
click at [27, 54] on div "Factures" at bounding box center [48, 50] width 85 height 12
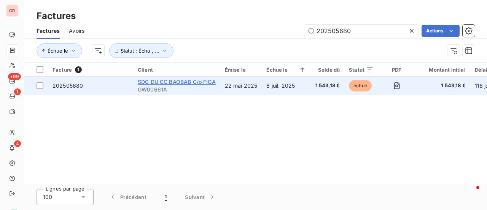
click at [176, 81] on span "SDC DU CC BAOBAB C/o FIGA" at bounding box center [177, 81] width 78 height 6
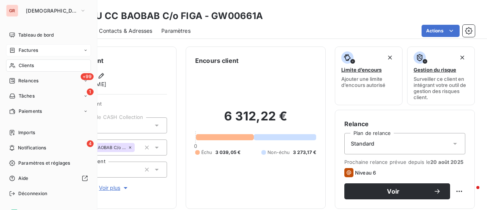
click at [30, 49] on span "Factures" at bounding box center [28, 50] width 19 height 7
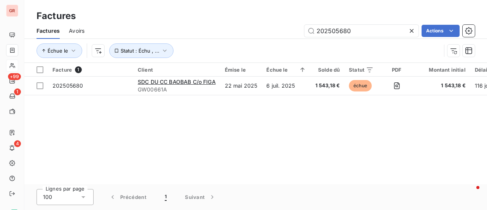
drag, startPoint x: 365, startPoint y: 32, endPoint x: 277, endPoint y: 35, distance: 88.3
click at [277, 35] on div "202505680 Actions" at bounding box center [284, 31] width 381 height 12
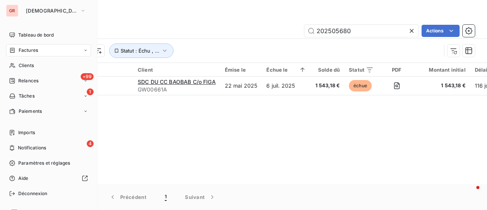
drag, startPoint x: 24, startPoint y: 64, endPoint x: 61, endPoint y: 57, distance: 38.0
click at [24, 64] on span "Clients" at bounding box center [26, 65] width 15 height 7
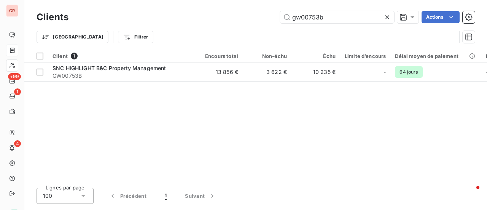
drag, startPoint x: 329, startPoint y: 19, endPoint x: 241, endPoint y: 24, distance: 87.6
click at [243, 23] on div "Clients gw00753b Actions" at bounding box center [256, 17] width 438 height 16
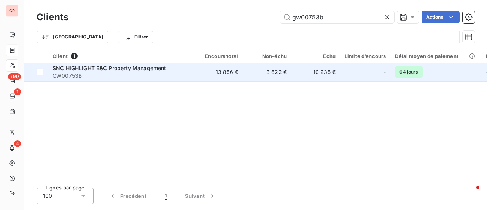
click at [119, 70] on span "SNC HIGHLIGHT B&C Property Management" at bounding box center [110, 68] width 114 height 6
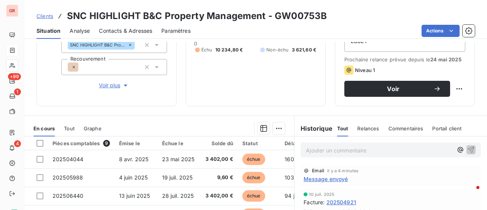
scroll to position [114, 0]
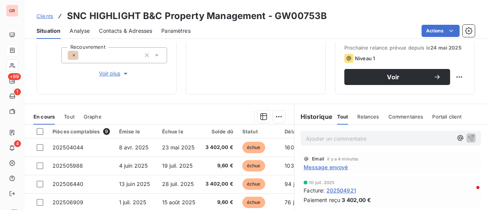
click at [336, 166] on span "Message envoyé" at bounding box center [326, 167] width 44 height 8
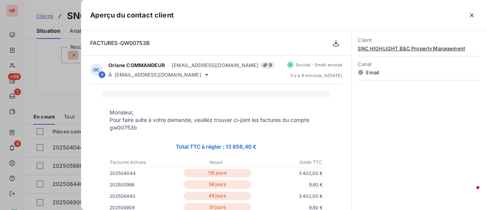
click at [57, 81] on div at bounding box center [243, 105] width 487 height 210
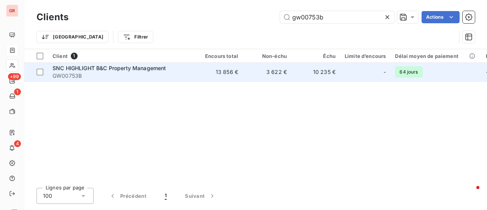
click at [122, 70] on span "SNC HIGHLIGHT B&C Property Management" at bounding box center [110, 68] width 114 height 6
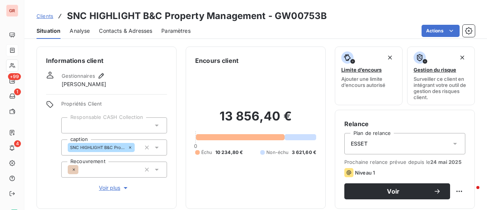
click at [150, 28] on div "Contacts & Adresses" at bounding box center [125, 31] width 53 height 16
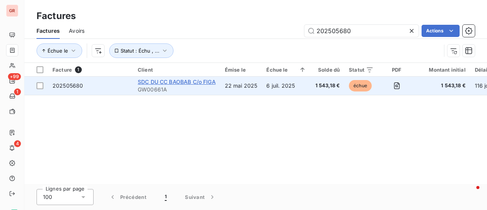
click at [165, 83] on span "SDC DU CC BAOBAB C/o FIGA" at bounding box center [177, 81] width 78 height 6
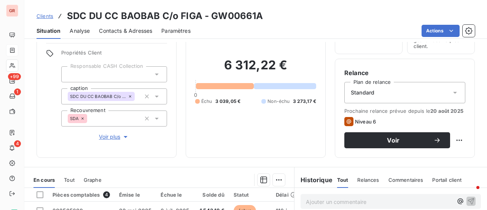
scroll to position [114, 0]
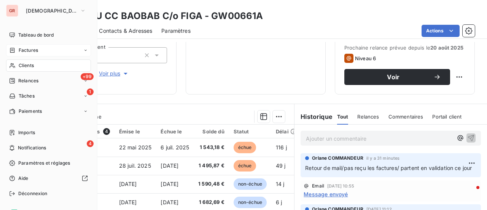
click at [28, 65] on span "Clients" at bounding box center [26, 65] width 15 height 7
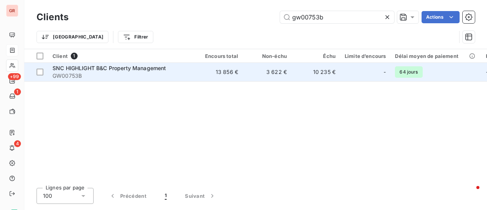
click at [121, 68] on span "SNC HIGHLIGHT B&C Property Management" at bounding box center [110, 68] width 114 height 6
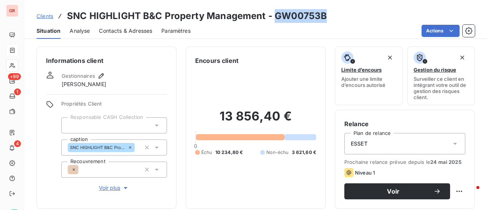
drag, startPoint x: 327, startPoint y: 17, endPoint x: 275, endPoint y: 17, distance: 52.1
click at [275, 17] on div "Clients SNC HIGHLIGHT B&C Property Management - GW00753B" at bounding box center [255, 16] width 463 height 14
copy h3 "GW00753B"
